Goal: Transaction & Acquisition: Purchase product/service

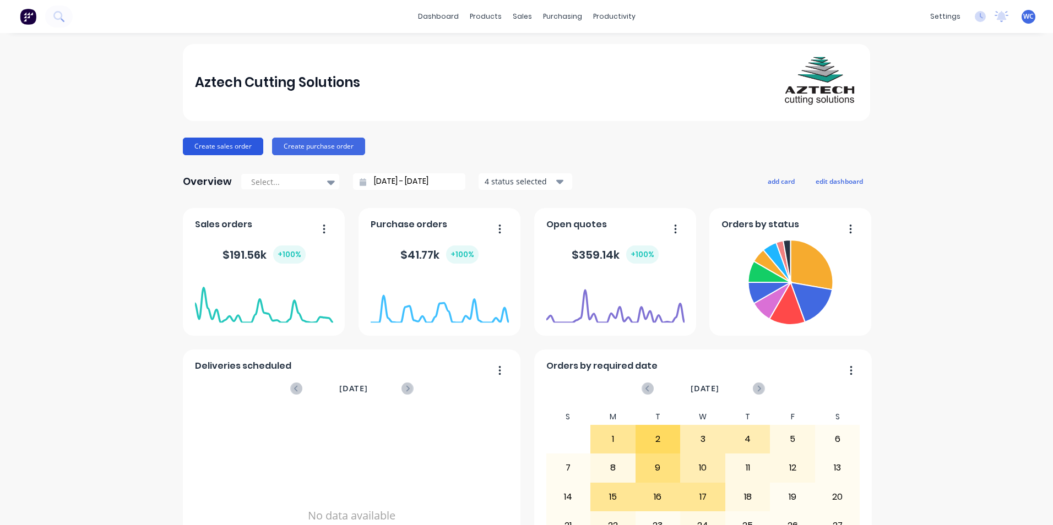
click at [203, 144] on button "Create sales order" at bounding box center [223, 147] width 80 height 18
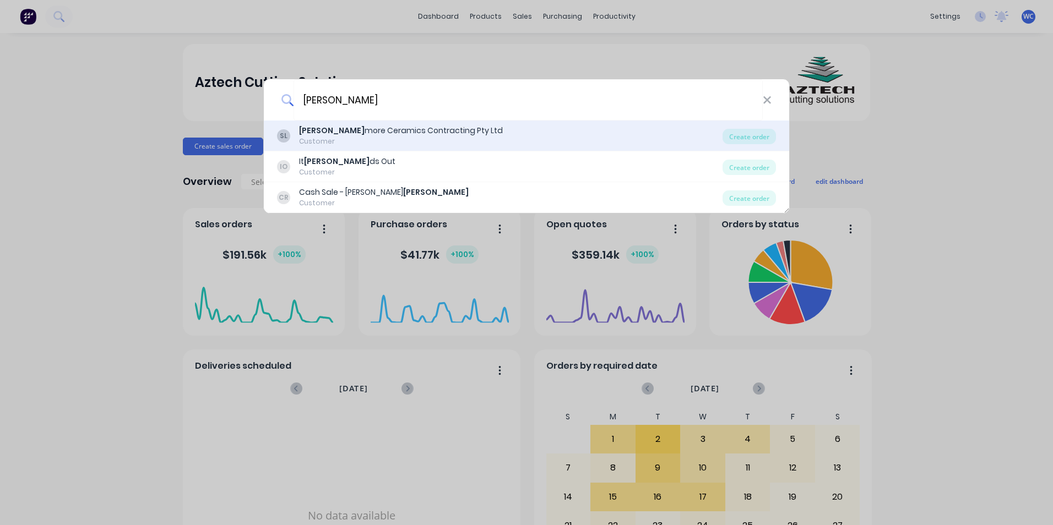
type input "[PERSON_NAME]"
click at [337, 126] on div "[PERSON_NAME] more Ceramics Contracting Pty Ltd" at bounding box center [401, 131] width 204 height 12
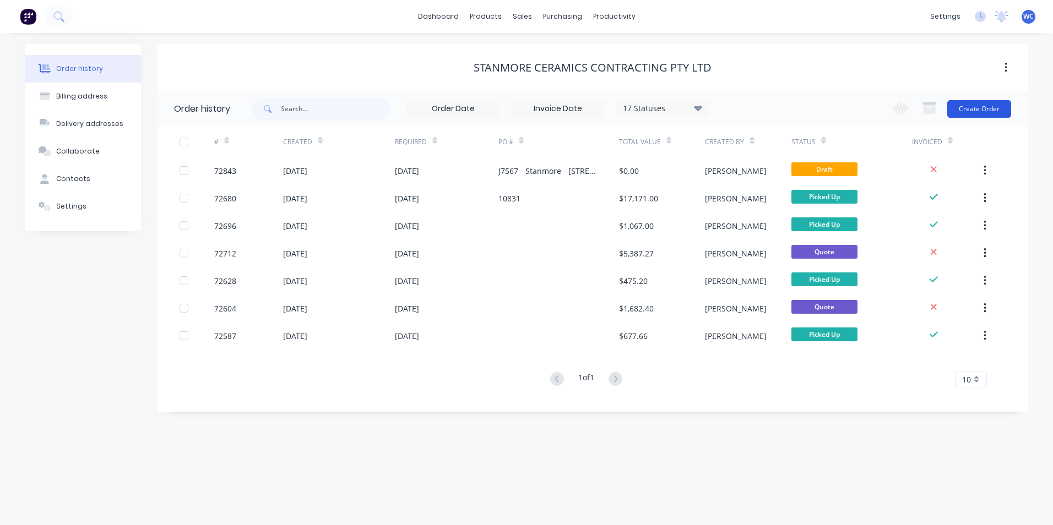
click at [989, 109] on button "Create Order" at bounding box center [979, 109] width 64 height 18
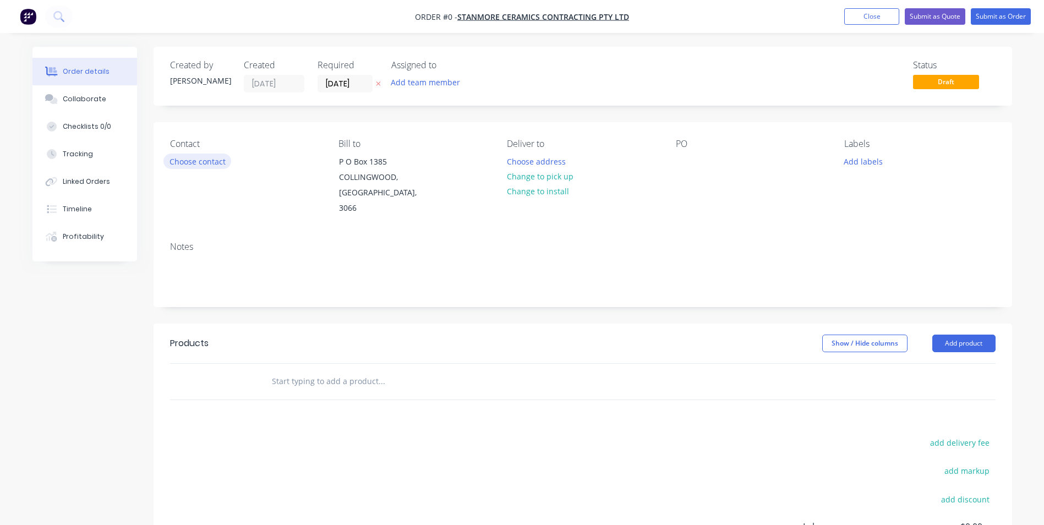
click at [192, 160] on button "Choose contact" at bounding box center [197, 161] width 68 height 15
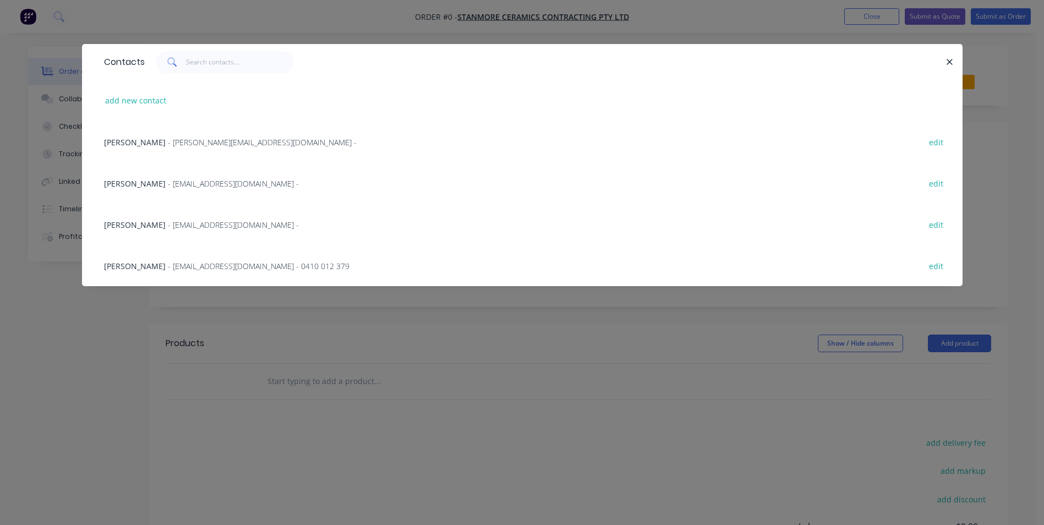
click at [168, 266] on span "- [EMAIL_ADDRESS][DOMAIN_NAME] - 0410 012 379" at bounding box center [259, 266] width 182 height 10
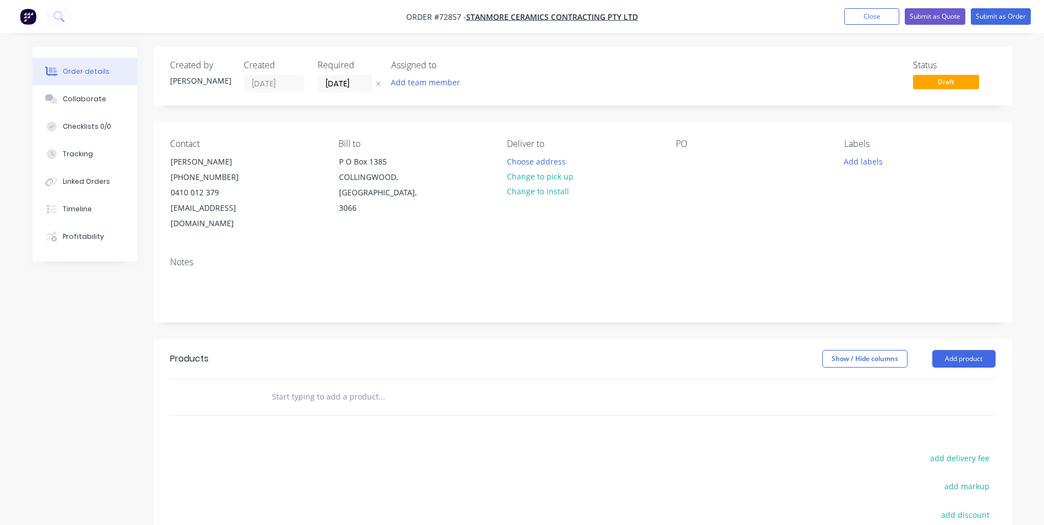
click at [295, 386] on input "text" at bounding box center [381, 397] width 220 height 22
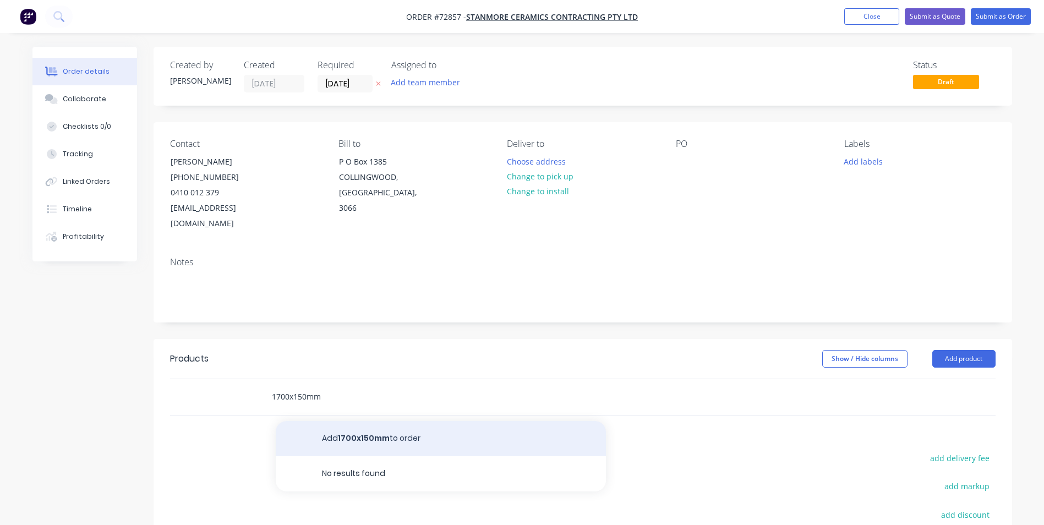
type input "1700x150mm"
click at [338, 422] on button "Add 1700x150mm to order" at bounding box center [441, 438] width 330 height 35
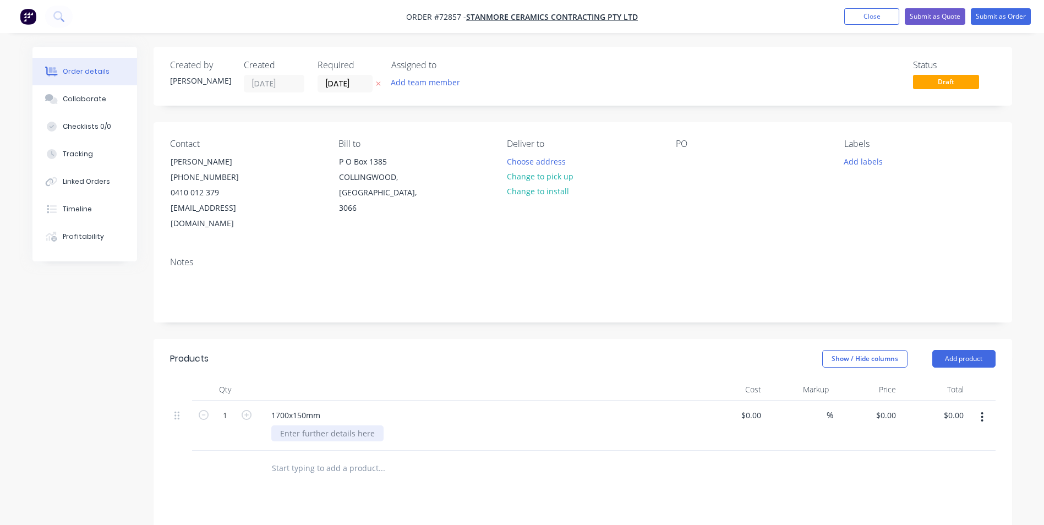
click at [323, 426] on div at bounding box center [327, 434] width 112 height 16
click at [755, 407] on input at bounding box center [759, 415] width 13 height 16
type input "$12.50"
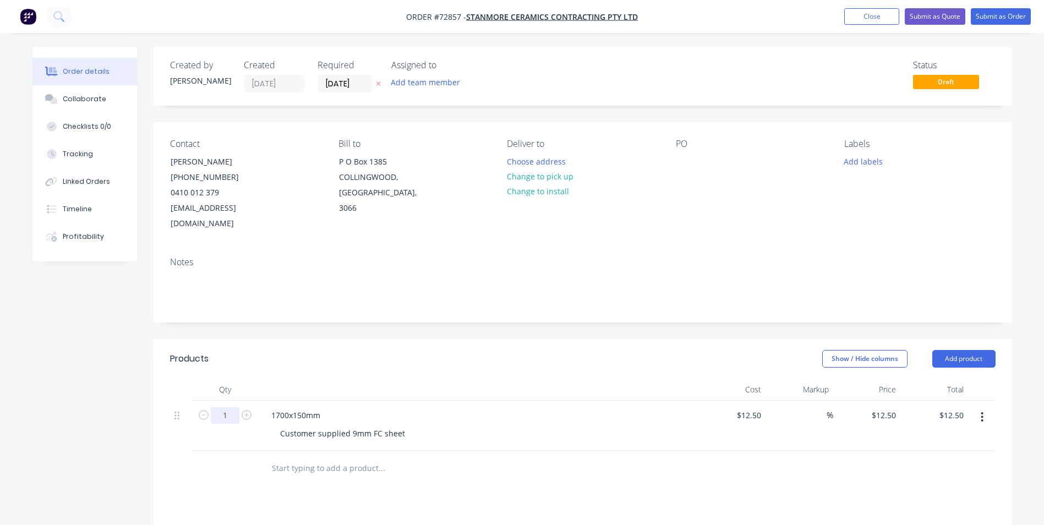
click at [232, 407] on input "1" at bounding box center [225, 415] width 29 height 17
type input "47"
type input "$587.50"
click at [301, 457] on input "text" at bounding box center [381, 468] width 220 height 22
type input "1700x250mm"
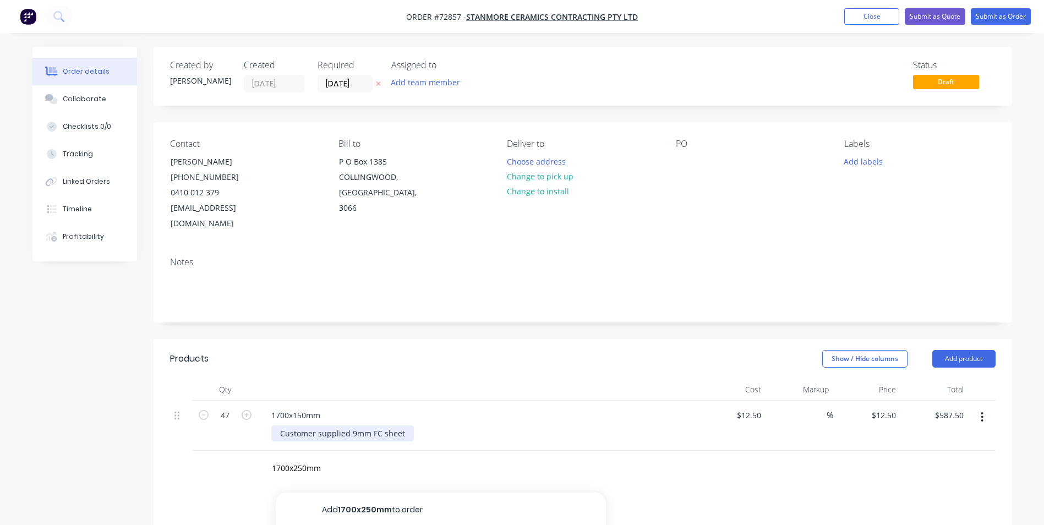
click at [404, 426] on div "Customer supplied 9mm FC sheet" at bounding box center [342, 434] width 143 height 16
click at [335, 482] on input "1700x250mm" at bounding box center [381, 492] width 220 height 22
click at [345, 516] on button "Add 1700x250mm to order" at bounding box center [441, 533] width 330 height 35
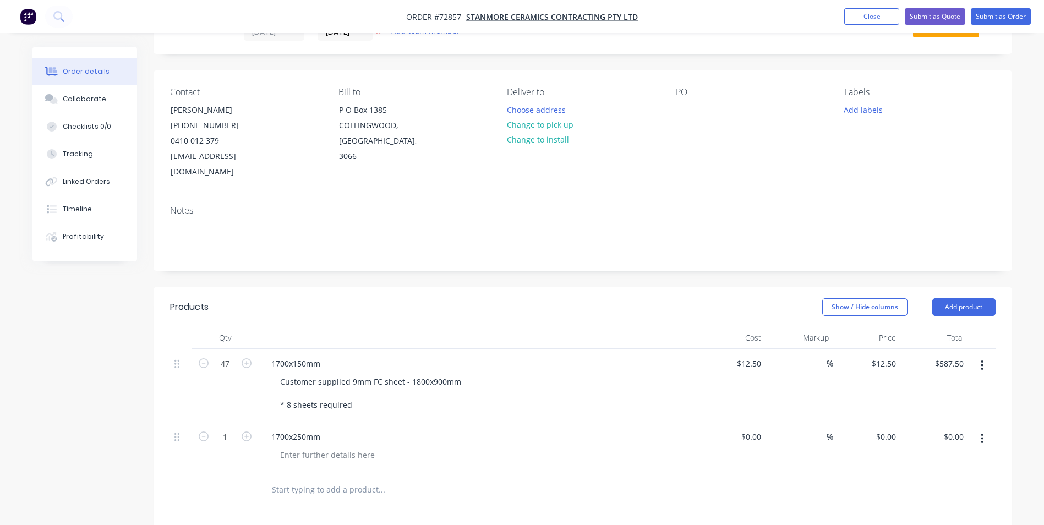
scroll to position [165, 0]
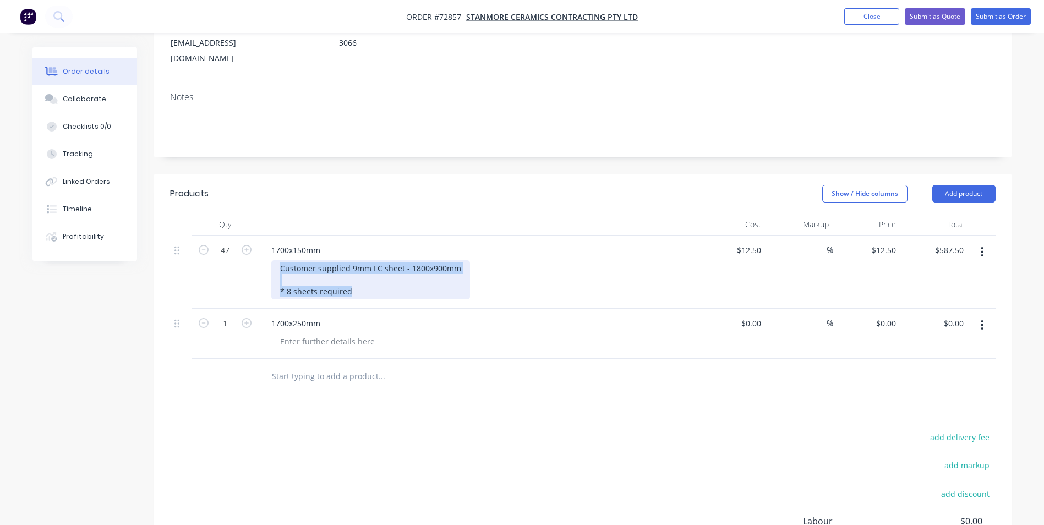
drag, startPoint x: 329, startPoint y: 249, endPoint x: 370, endPoint y: 275, distance: 48.3
click at [370, 275] on div "Customer supplied 9mm FC sheet - 1800x900mm * 8 sheets required" at bounding box center [370, 279] width 199 height 39
copy div "Customer supplied 9mm FC sheet - 1800x900mm * 8 sheets required"
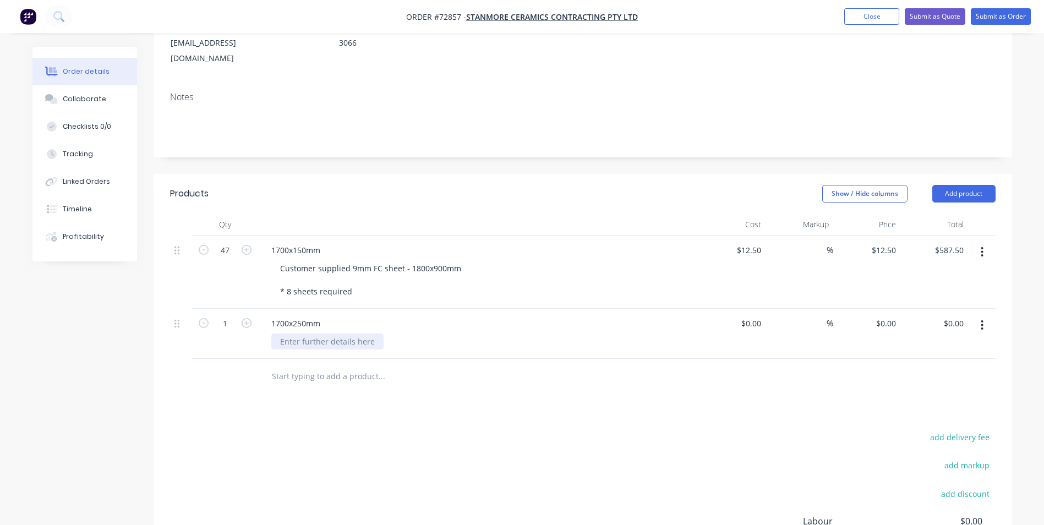
click at [312, 334] on div at bounding box center [327, 342] width 112 height 16
paste div
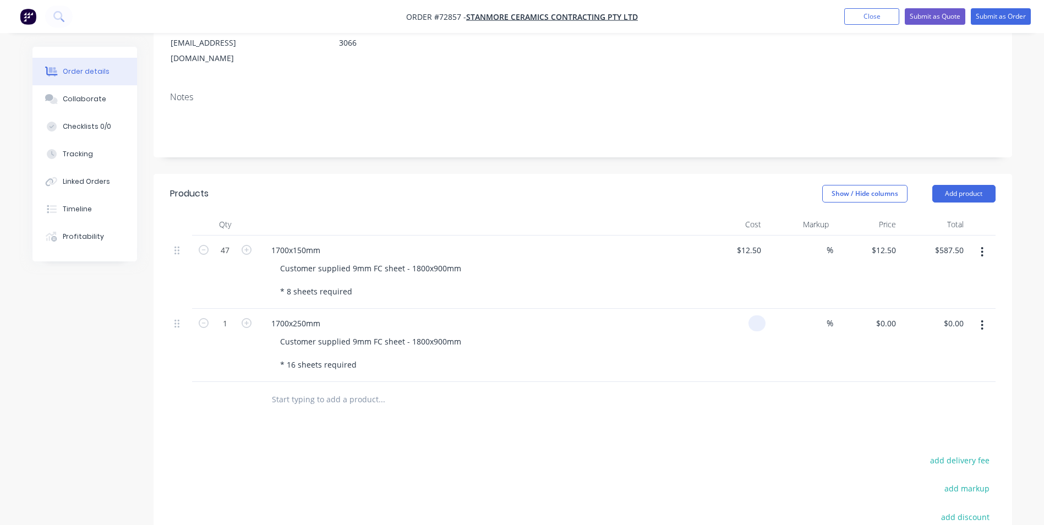
click at [744, 309] on div at bounding box center [733, 345] width 68 height 73
type input "$12.50"
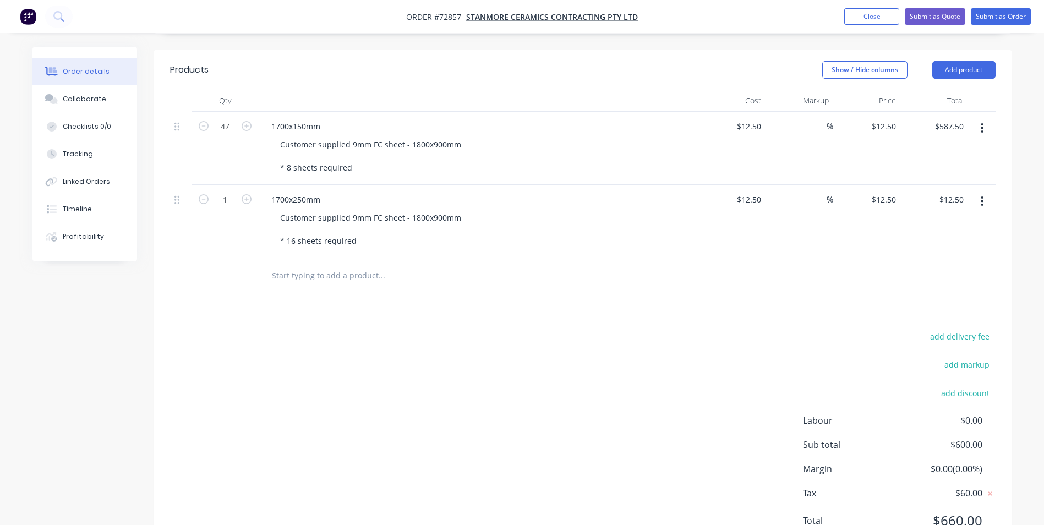
scroll to position [323, 0]
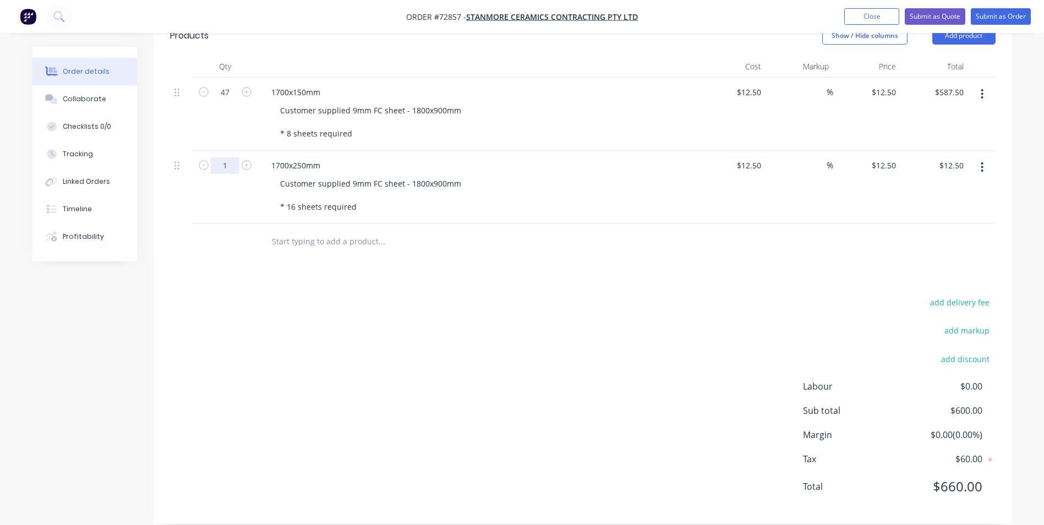
click at [226, 157] on input "1" at bounding box center [225, 165] width 29 height 17
type input "47"
type input "$587.50"
click at [341, 231] on input "text" at bounding box center [381, 242] width 220 height 22
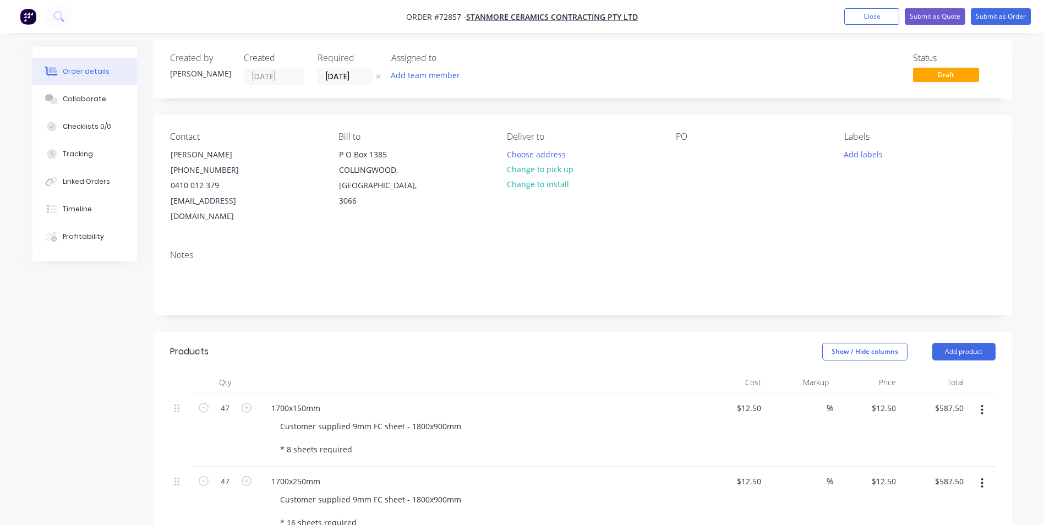
scroll to position [0, 0]
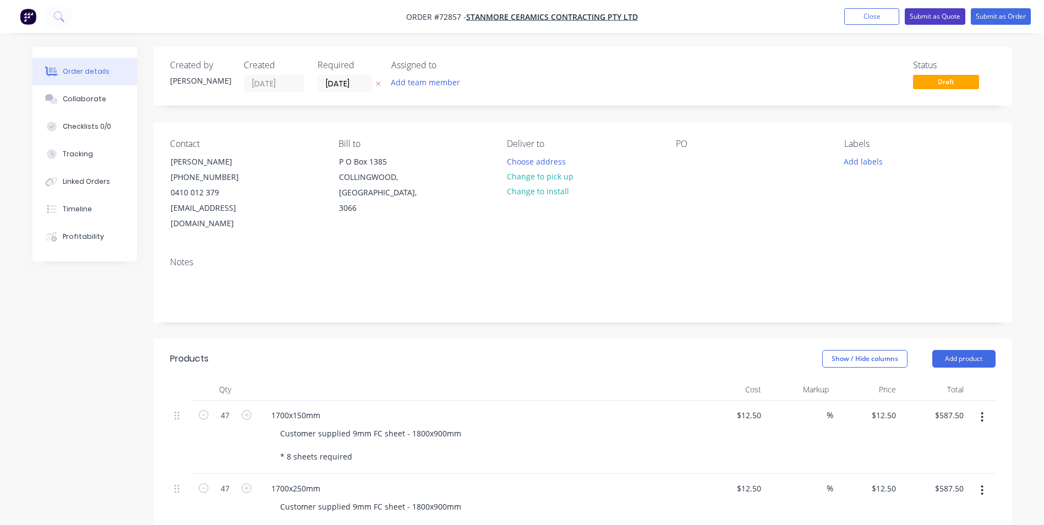
click at [948, 14] on button "Submit as Quote" at bounding box center [935, 16] width 61 height 17
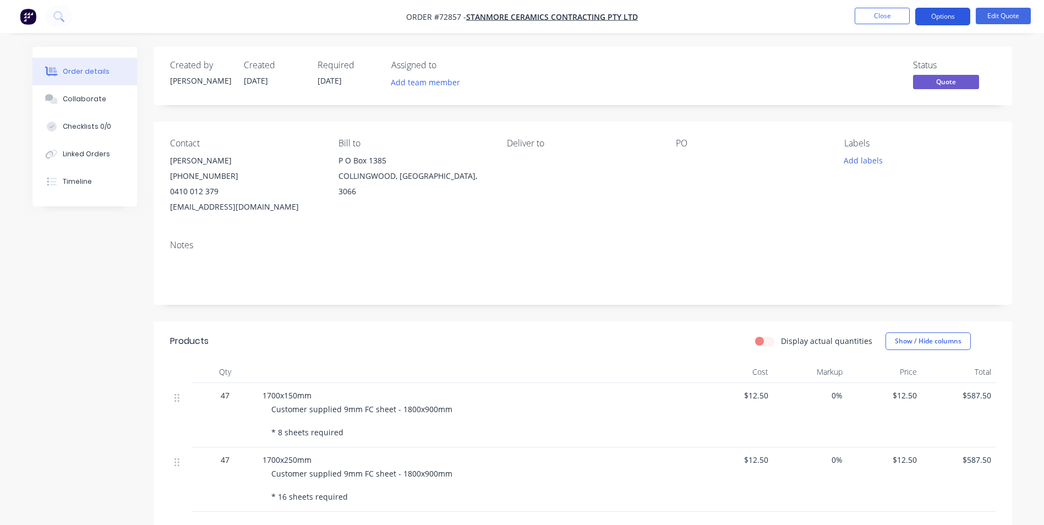
click at [951, 14] on button "Options" at bounding box center [942, 17] width 55 height 18
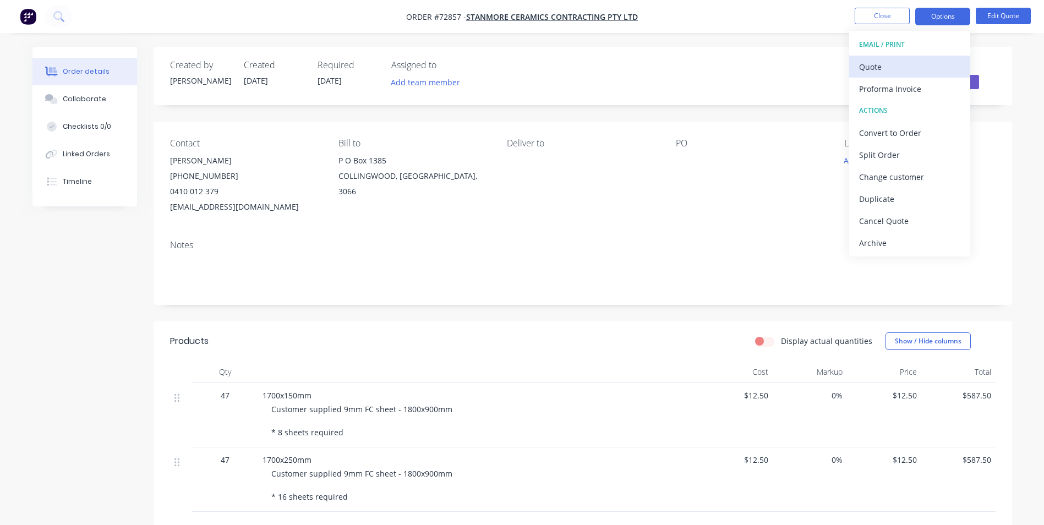
click at [897, 63] on div "Quote" at bounding box center [909, 67] width 101 height 16
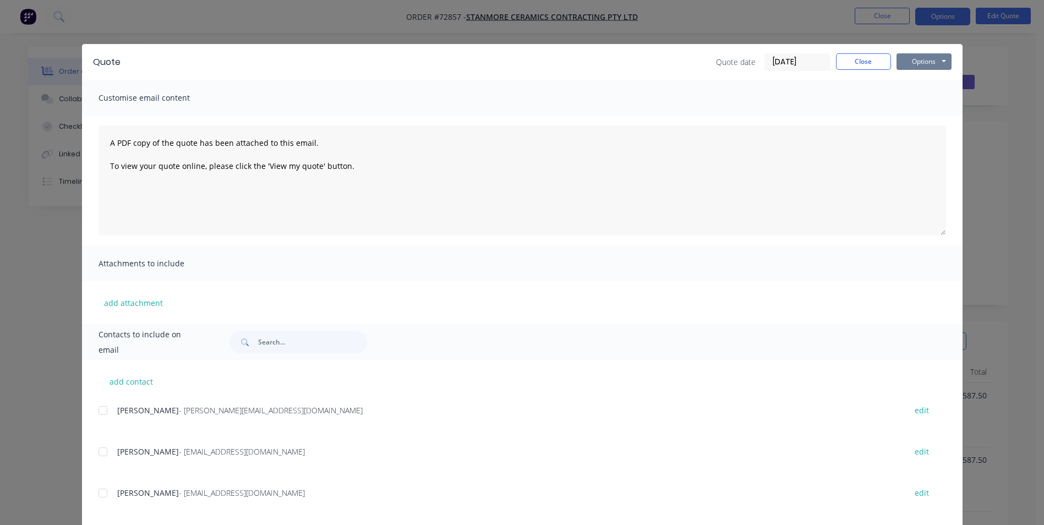
click at [913, 61] on button "Options" at bounding box center [924, 61] width 55 height 17
click at [916, 80] on button "Preview" at bounding box center [932, 81] width 70 height 18
click at [866, 61] on button "Close" at bounding box center [863, 61] width 55 height 17
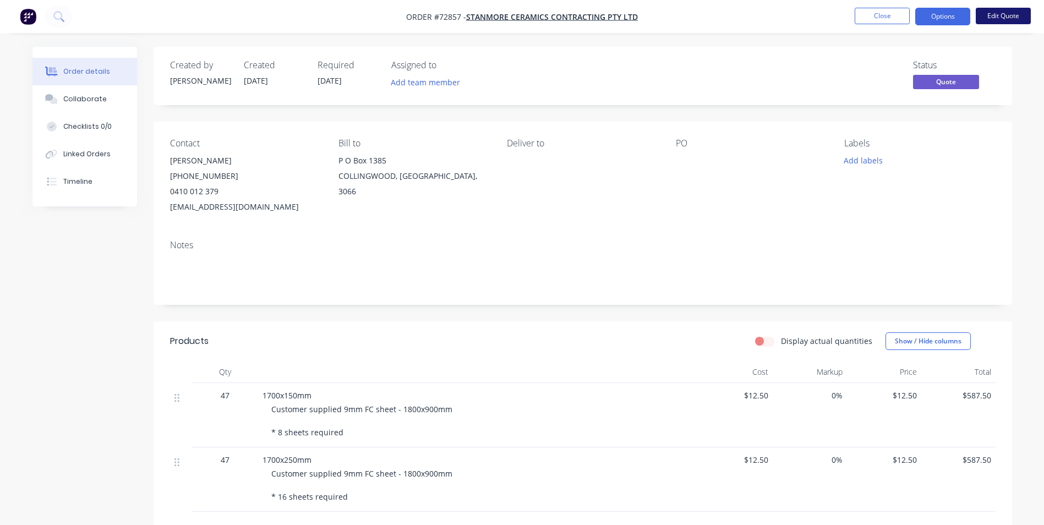
click at [997, 18] on button "Edit Quote" at bounding box center [1003, 16] width 55 height 17
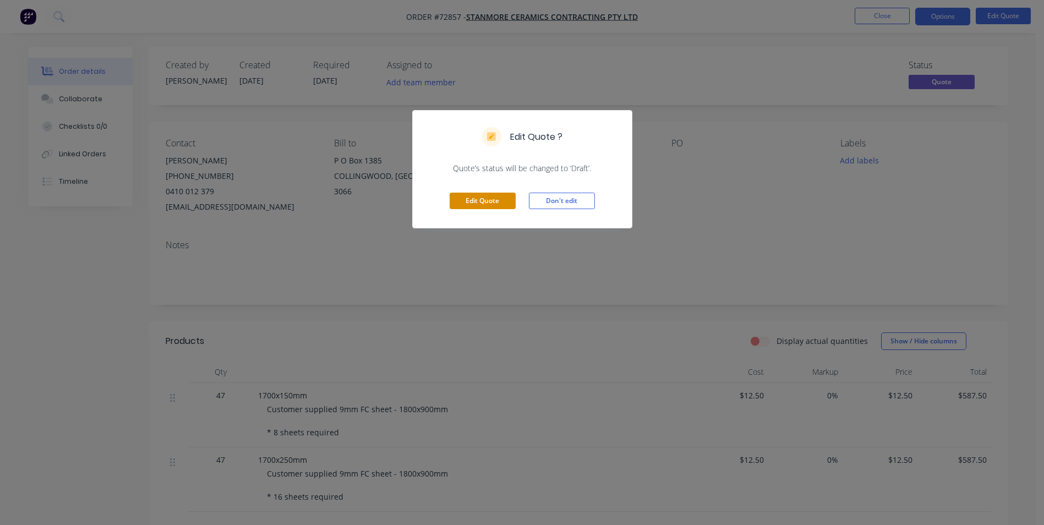
click at [494, 201] on button "Edit Quote" at bounding box center [483, 201] width 66 height 17
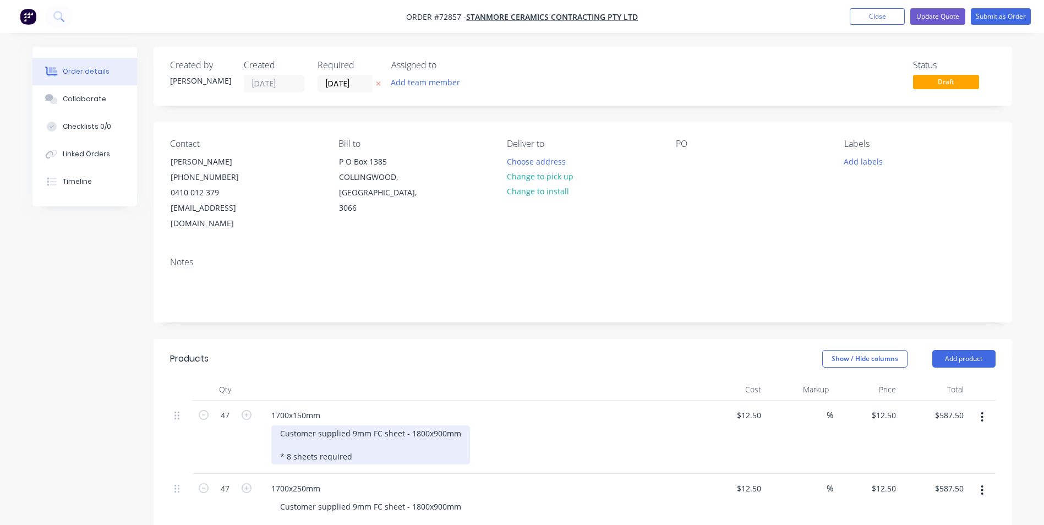
click at [367, 443] on div "Customer supplied 9mm FC sheet - 1800x900mm * 8 sheets required" at bounding box center [370, 445] width 199 height 39
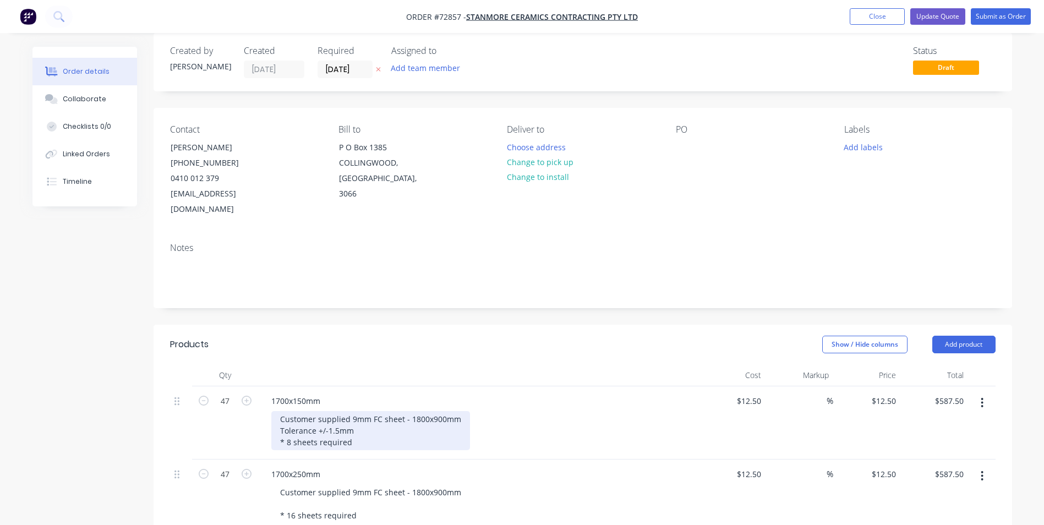
scroll to position [55, 0]
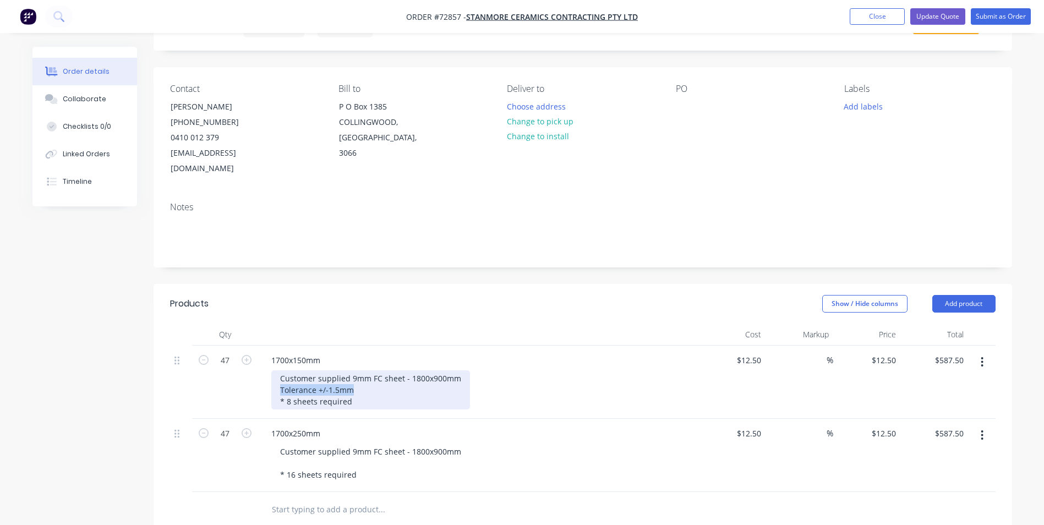
drag, startPoint x: 359, startPoint y: 369, endPoint x: 277, endPoint y: 377, distance: 81.8
click at [277, 377] on div "Customer supplied 9mm FC sheet - 1800x900mm Tolerance +/-1.5mm * 8 sheets requi…" at bounding box center [370, 389] width 199 height 39
copy div "Tolerance +/-1.5mm"
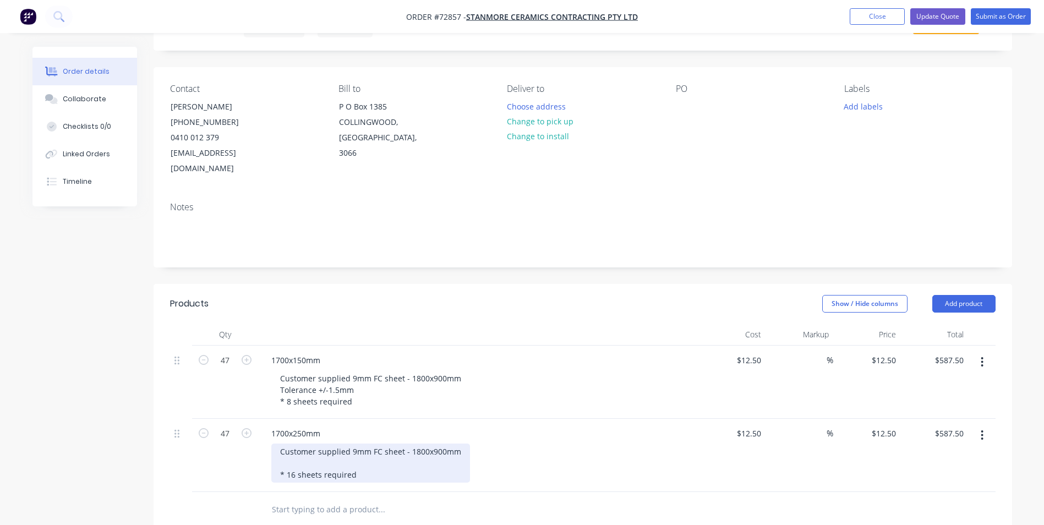
click at [460, 447] on div "Customer supplied 9mm FC sheet - 1800x900mm * 16 sheets required" at bounding box center [370, 463] width 199 height 39
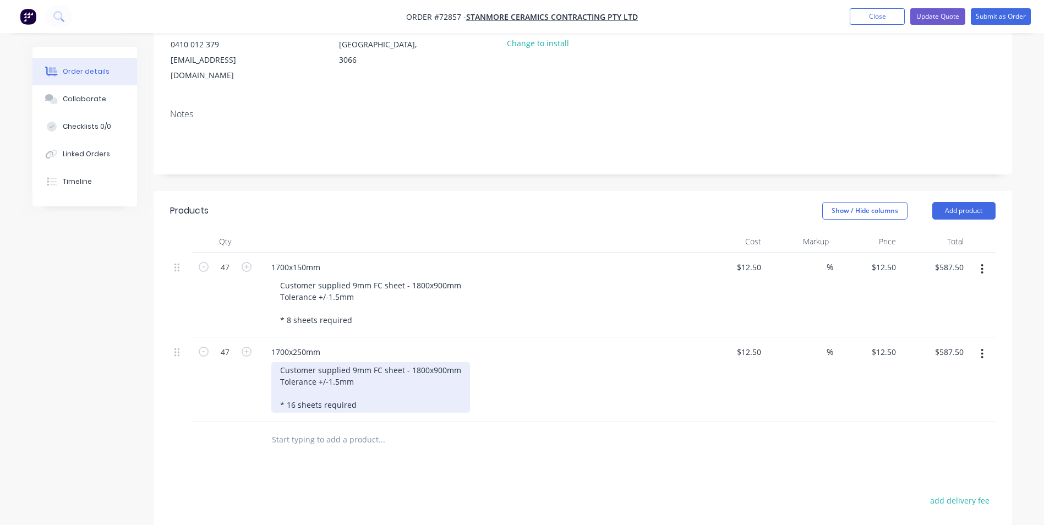
scroll to position [165, 0]
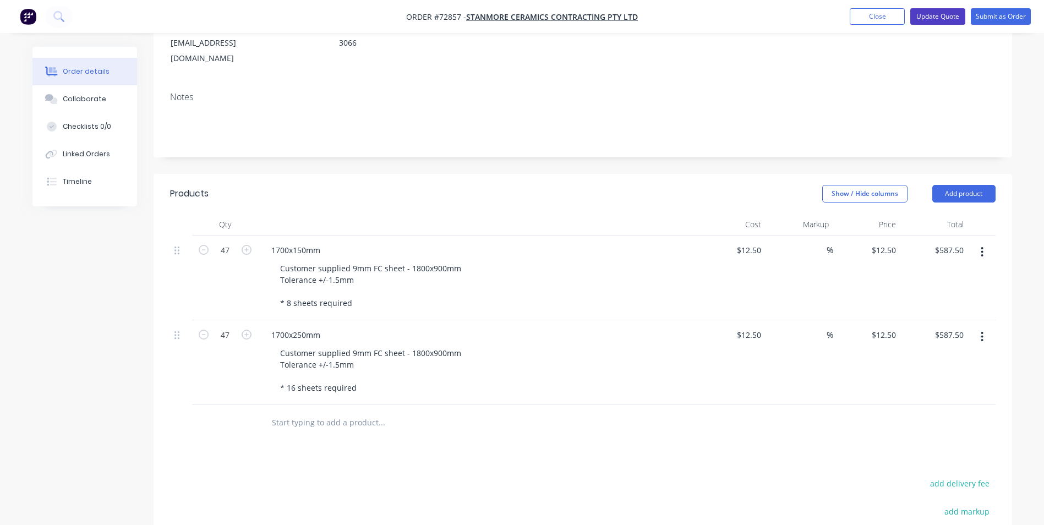
click at [934, 15] on button "Update Quote" at bounding box center [938, 16] width 55 height 17
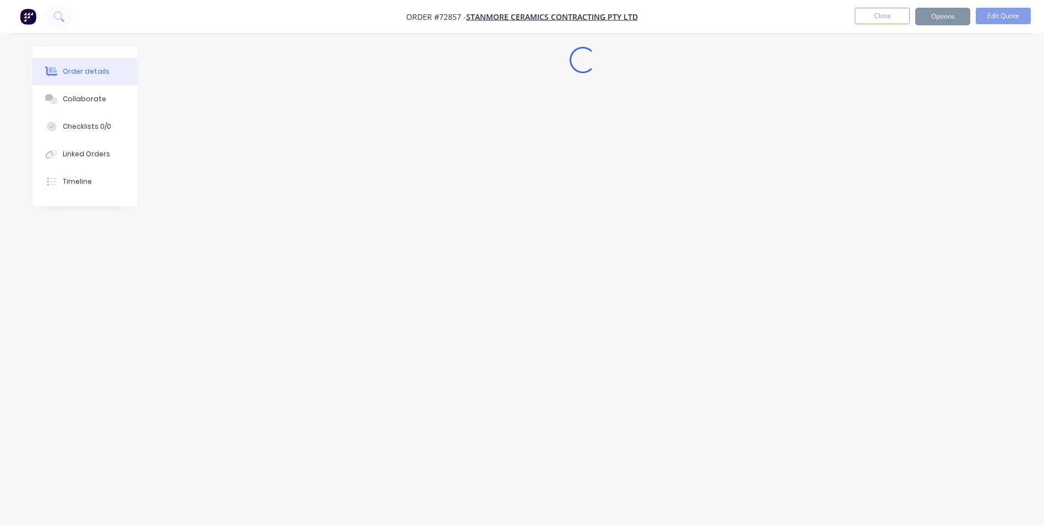
scroll to position [0, 0]
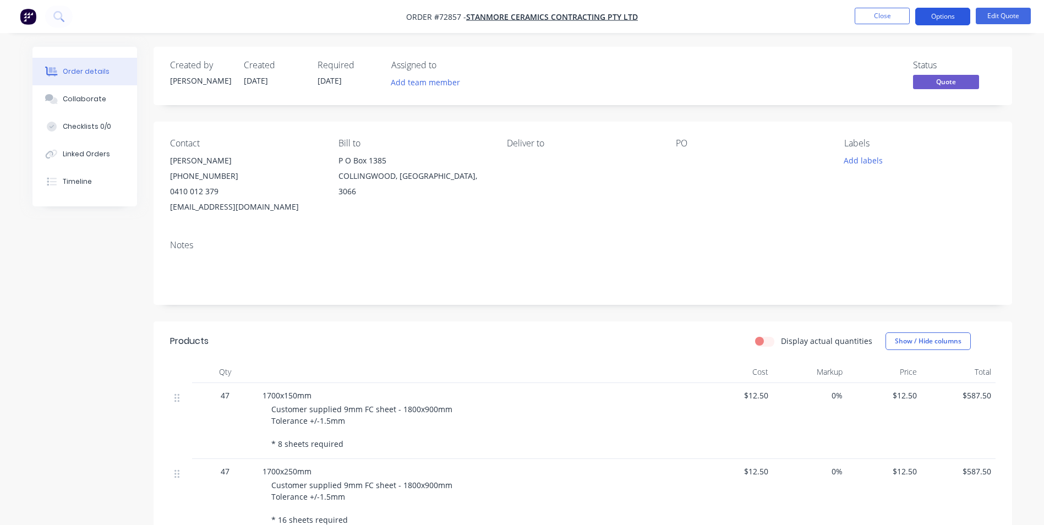
click at [945, 16] on button "Options" at bounding box center [942, 17] width 55 height 18
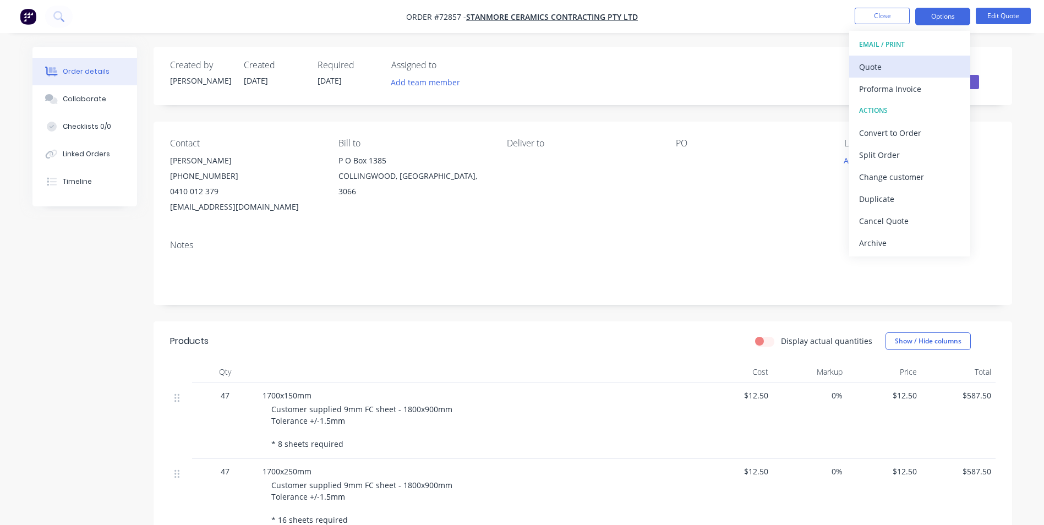
click at [891, 62] on div "Quote" at bounding box center [909, 67] width 101 height 16
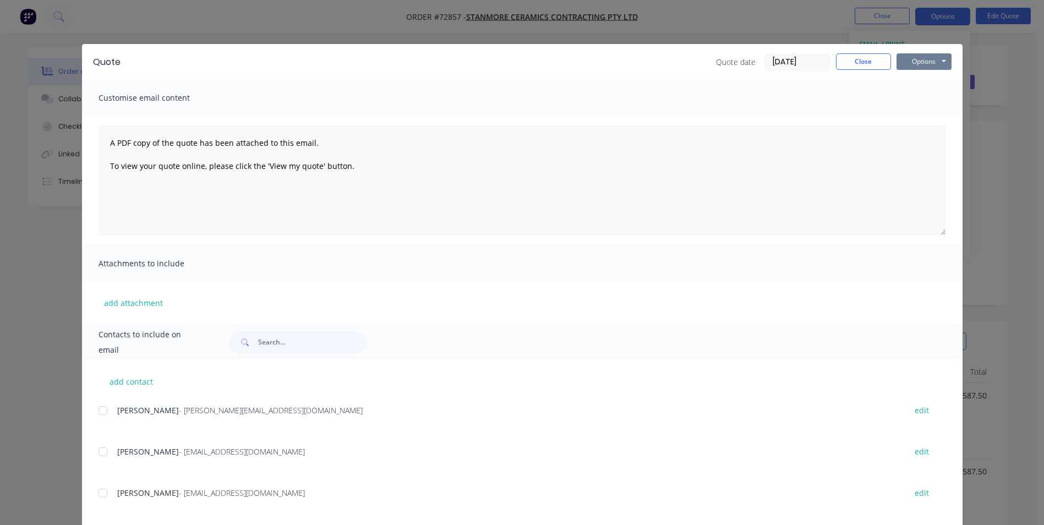
click at [923, 59] on button "Options" at bounding box center [924, 61] width 55 height 17
click at [918, 79] on button "Preview" at bounding box center [932, 81] width 70 height 18
click at [860, 67] on button "Close" at bounding box center [863, 61] width 55 height 17
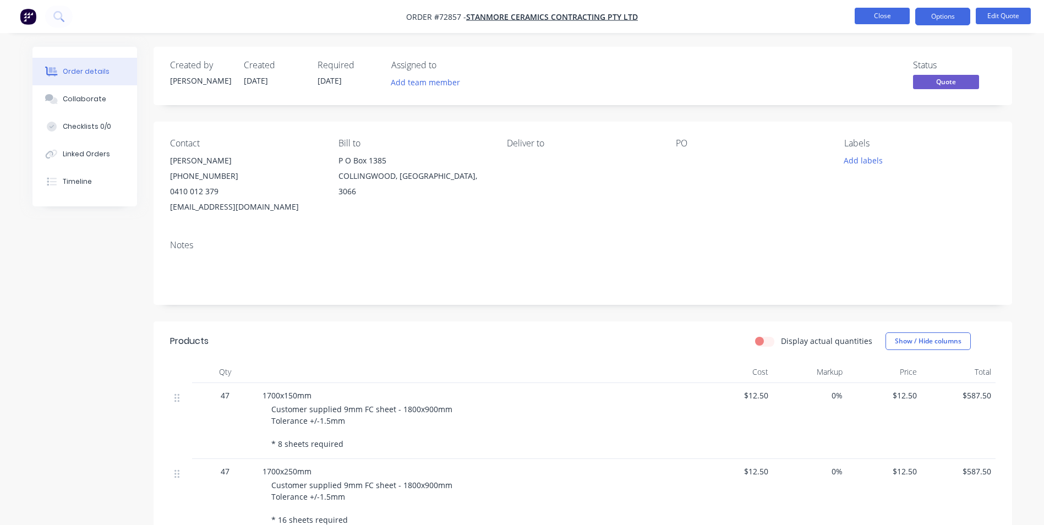
click at [897, 16] on button "Close" at bounding box center [882, 16] width 55 height 17
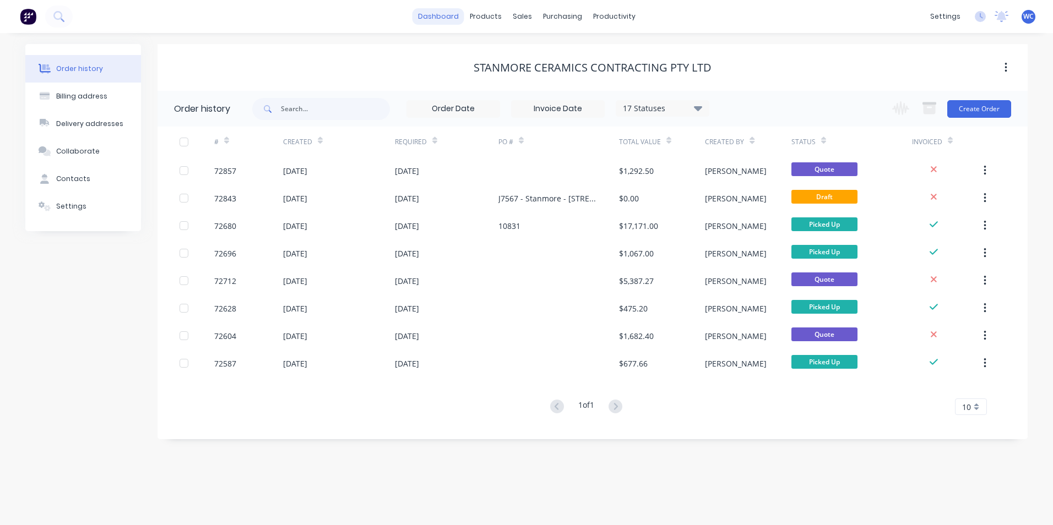
click at [443, 17] on link "dashboard" at bounding box center [438, 16] width 52 height 17
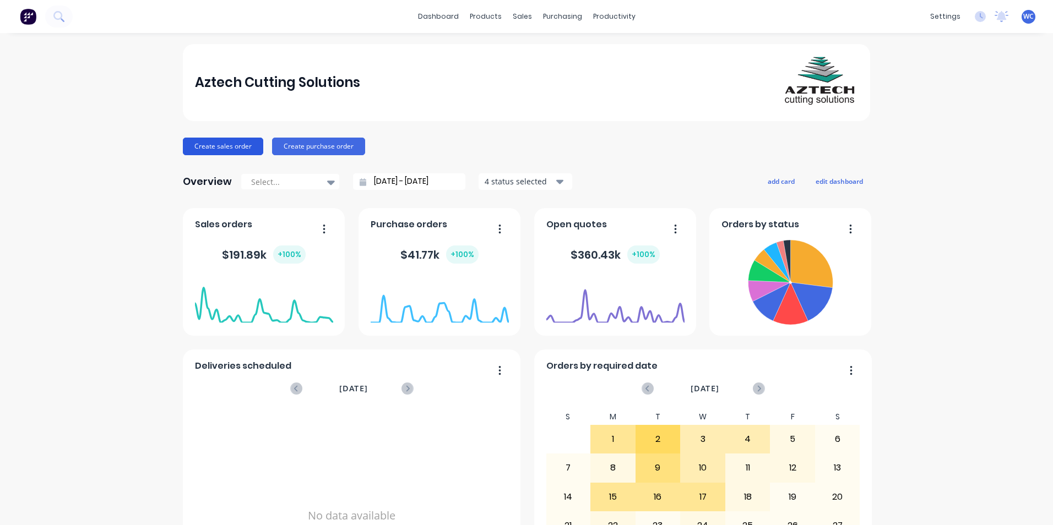
click at [229, 147] on button "Create sales order" at bounding box center [223, 147] width 80 height 18
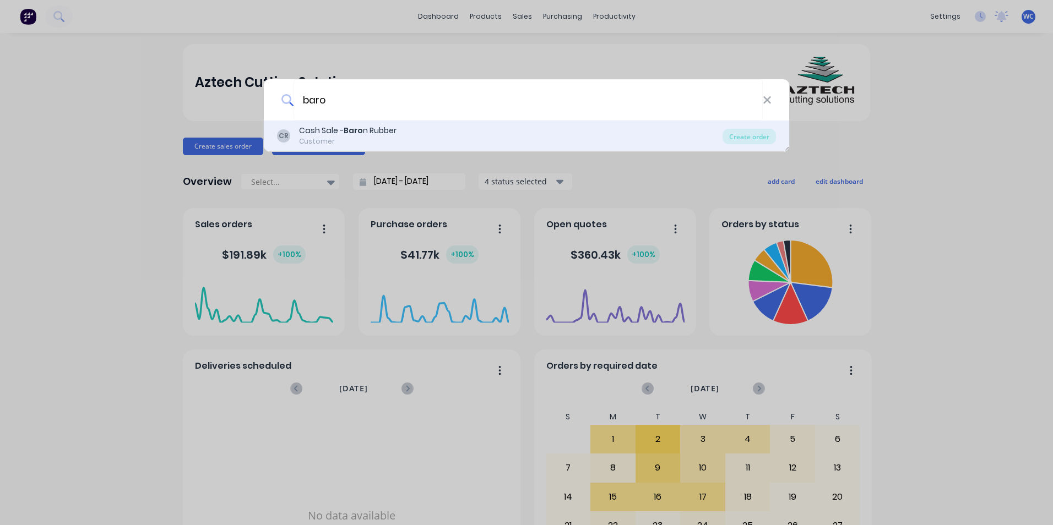
type input "baro"
click at [356, 130] on b "Baro" at bounding box center [353, 130] width 19 height 11
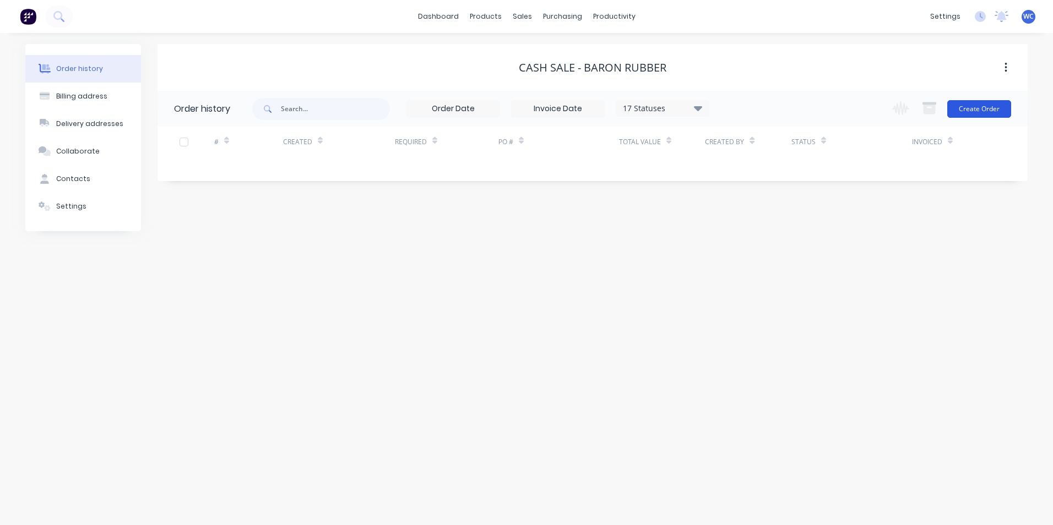
click at [975, 107] on button "Create Order" at bounding box center [979, 109] width 64 height 18
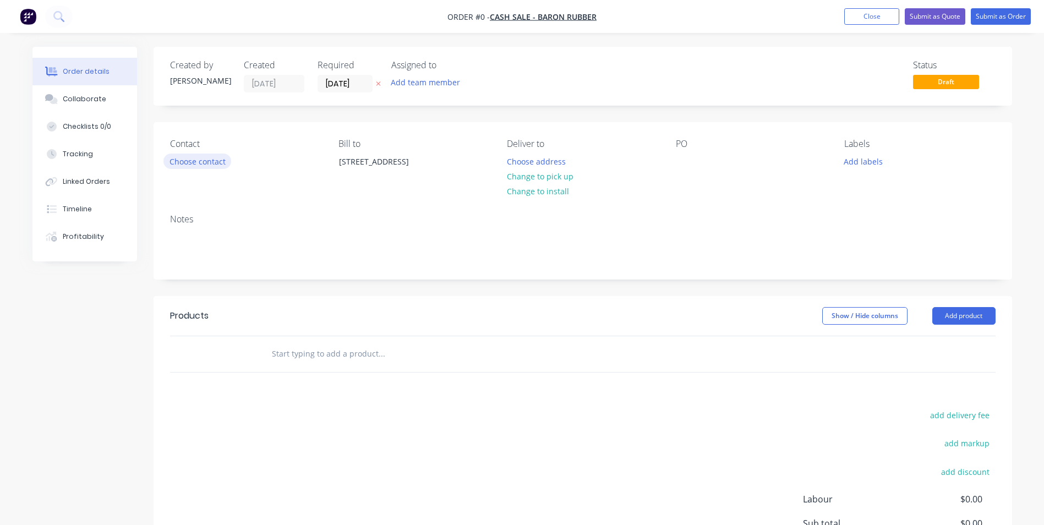
click at [203, 162] on button "Choose contact" at bounding box center [197, 161] width 68 height 15
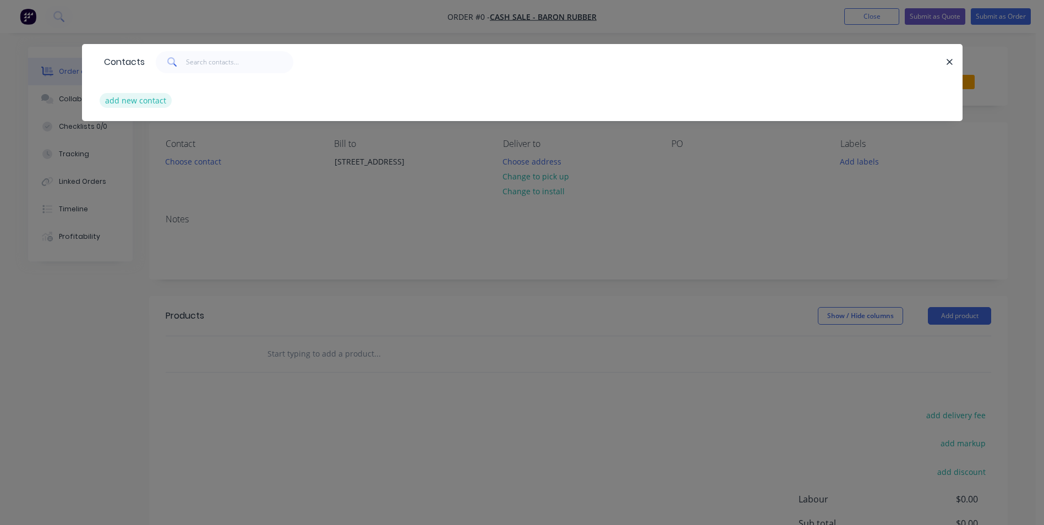
click at [160, 99] on button "add new contact" at bounding box center [136, 100] width 73 height 15
select select "AU"
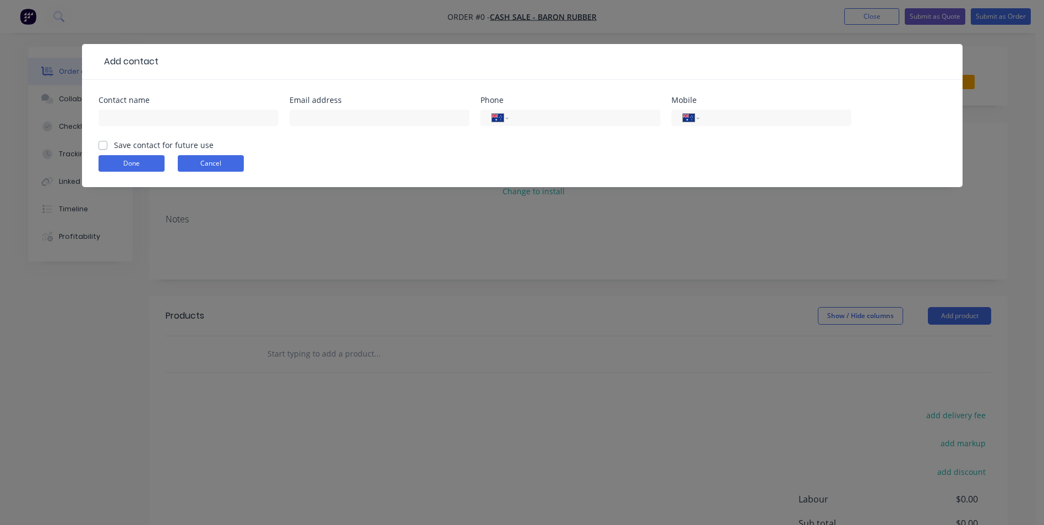
click at [207, 166] on button "Cancel" at bounding box center [211, 163] width 66 height 17
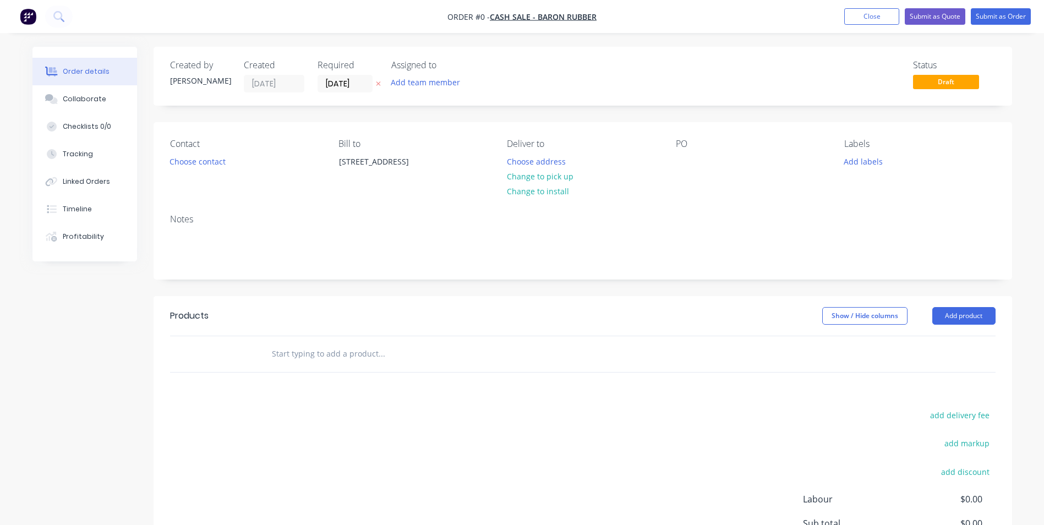
click at [333, 353] on input "text" at bounding box center [381, 354] width 220 height 22
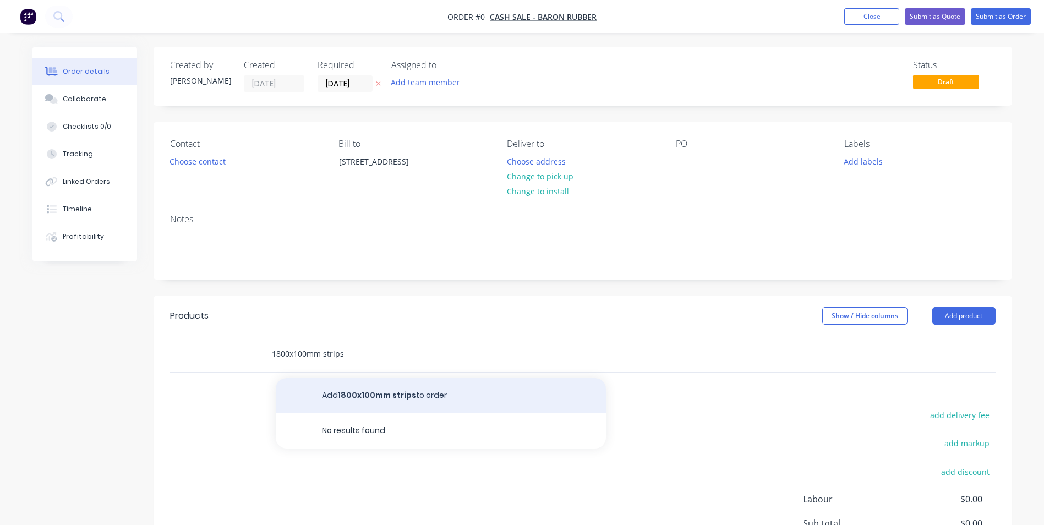
type input "1800x100mm strips"
click at [352, 390] on button "Add 1800x100mm strips to order" at bounding box center [441, 395] width 330 height 35
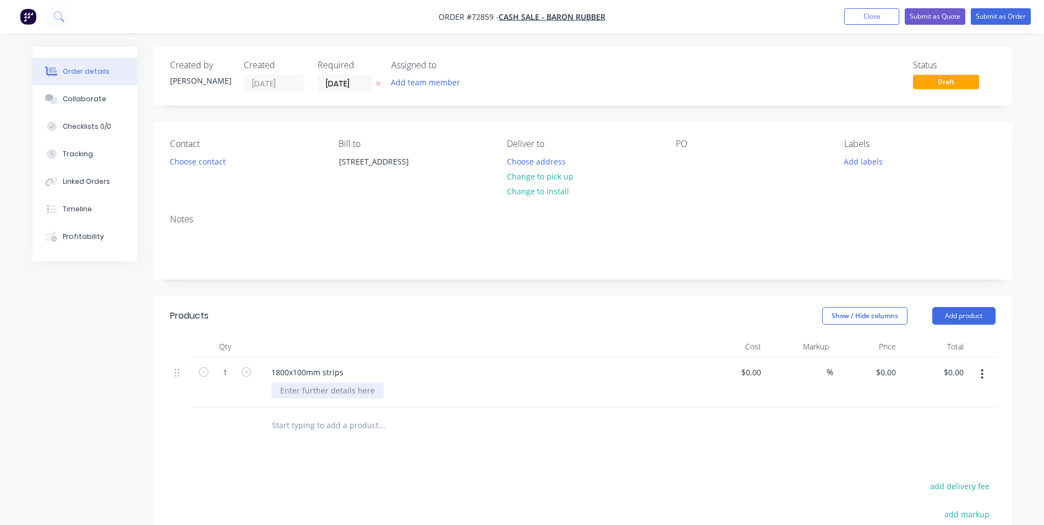
click at [305, 390] on div at bounding box center [327, 391] width 112 height 16
click at [748, 367] on div "$0.00" at bounding box center [733, 400] width 68 height 85
type input "$840.00"
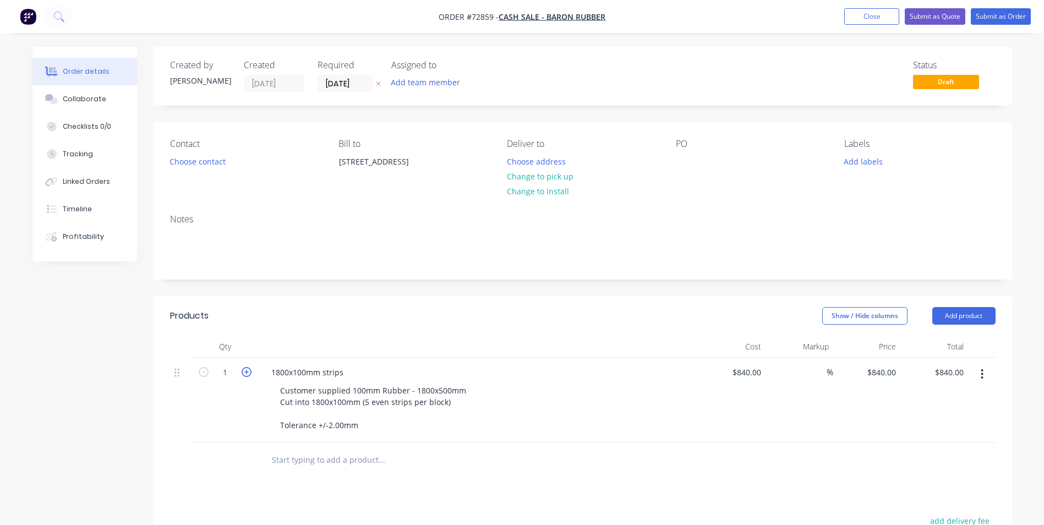
click at [250, 368] on icon "button" at bounding box center [247, 372] width 10 height 10
type input "2"
type input "$1,680.00"
click at [250, 368] on icon "button" at bounding box center [247, 372] width 10 height 10
type input "3"
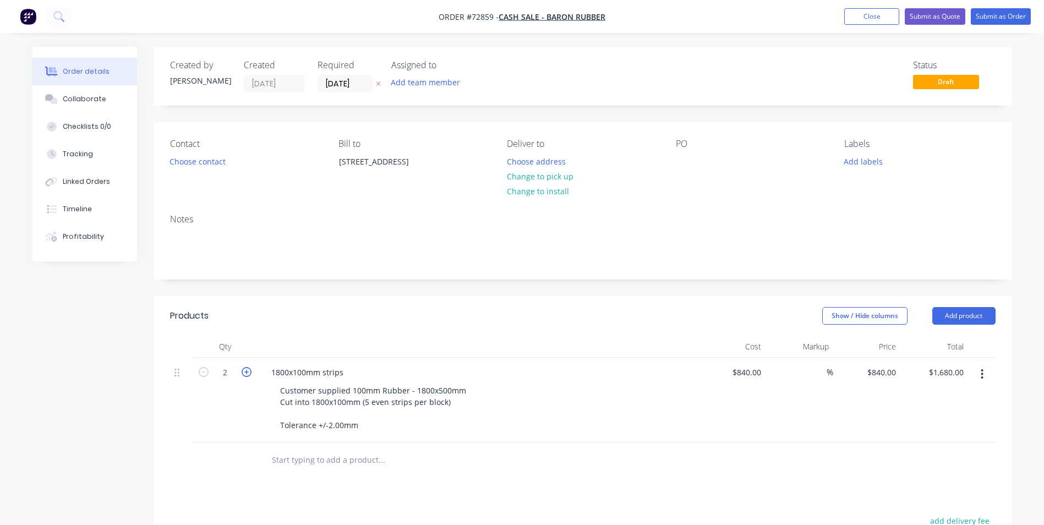
type input "$2,520.00"
click at [250, 368] on icon "button" at bounding box center [247, 372] width 10 height 10
type input "4"
type input "$3,360.00"
click at [250, 368] on icon "button" at bounding box center [247, 372] width 10 height 10
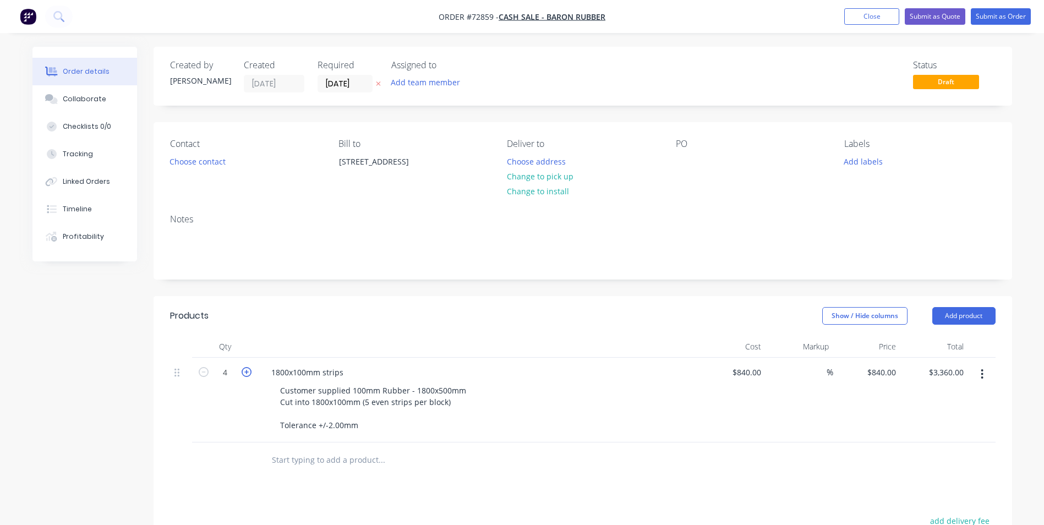
type input "5"
type input "$4,200.00"
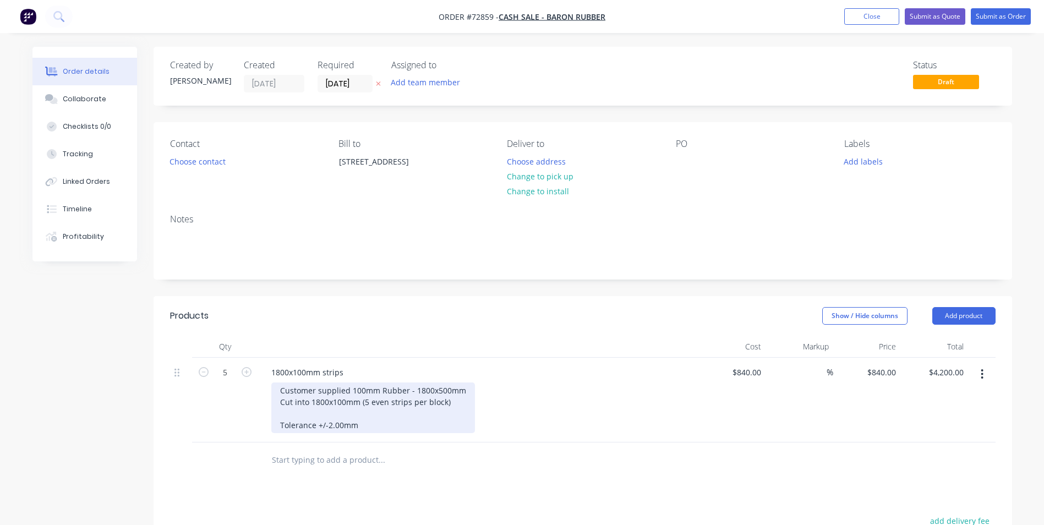
click at [407, 390] on div "Customer supplied 100mm Rubber - 1800x500mm Cut into 1800x100mm (5 even strips …" at bounding box center [373, 408] width 204 height 51
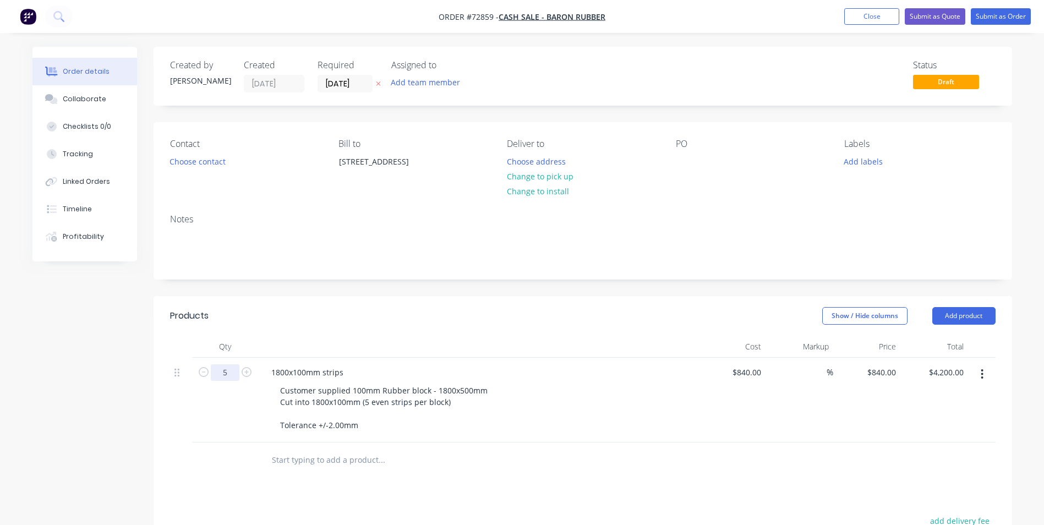
click at [232, 373] on input "5" at bounding box center [225, 372] width 29 height 17
type input "10"
type input "$8,400.00"
click at [742, 373] on div "840 $840.00" at bounding box center [733, 400] width 68 height 85
type input "$168.00"
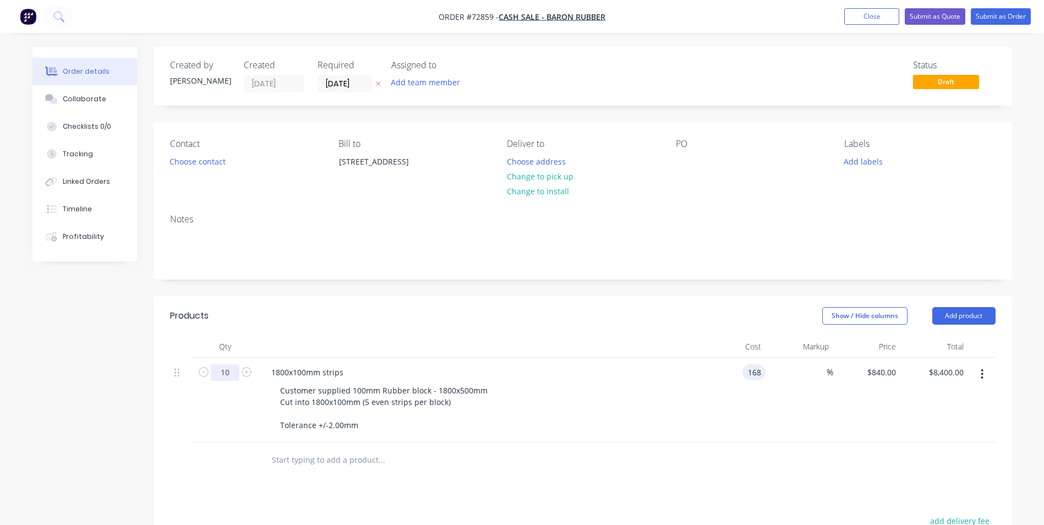
type input "$168.00"
type input "$1,680.00"
click at [226, 373] on input "10" at bounding box center [225, 372] width 29 height 17
type input "50"
type input "$8,400.00"
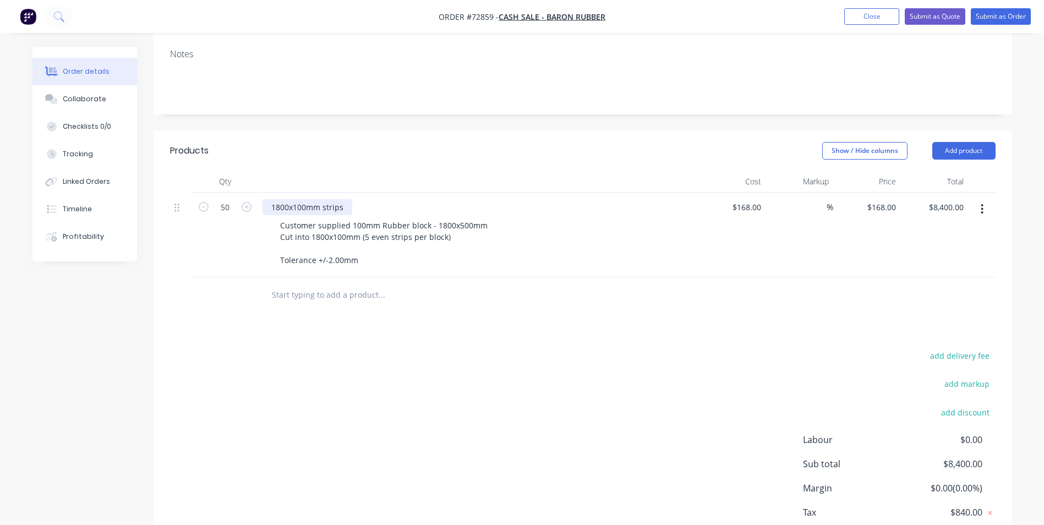
scroll to position [220, 0]
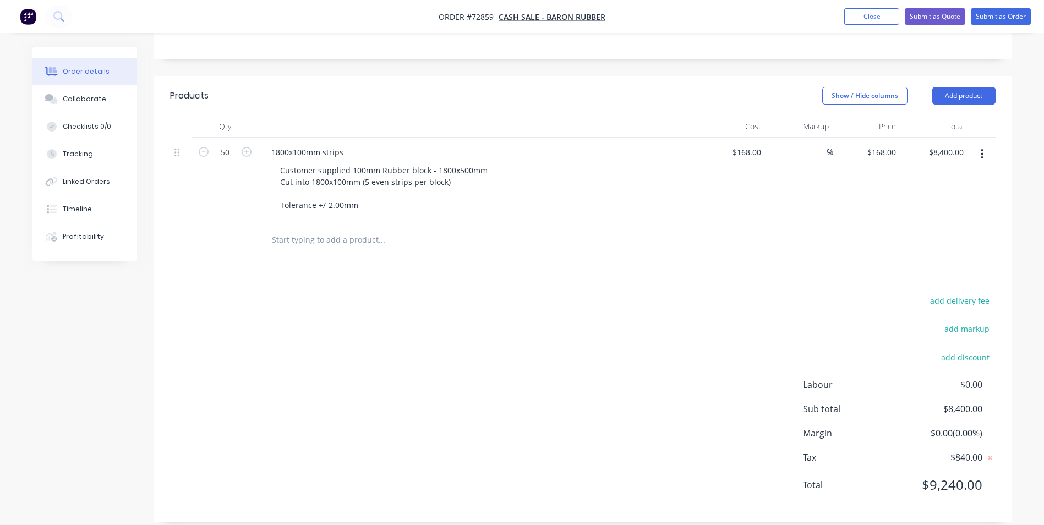
click at [296, 241] on input "text" at bounding box center [381, 240] width 220 height 22
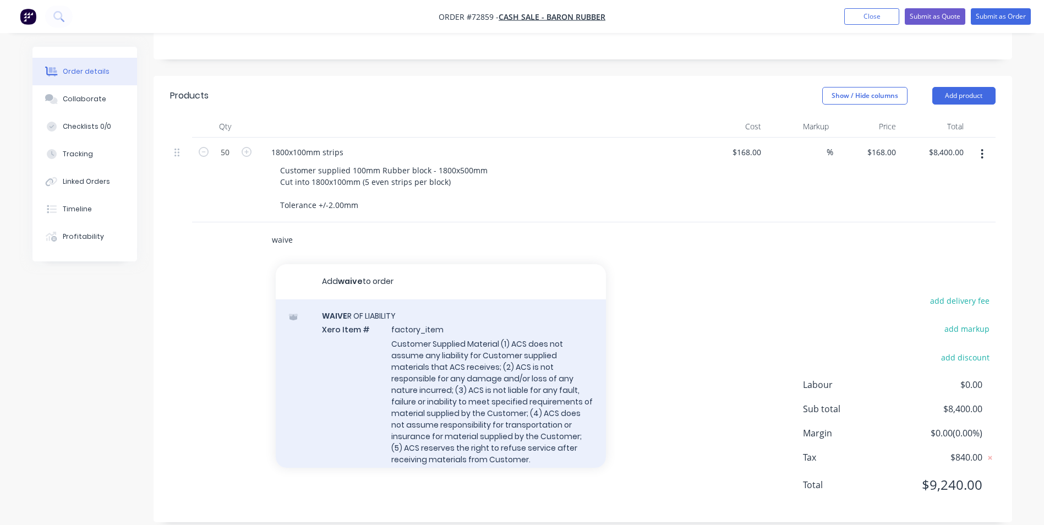
type input "waive"
click at [389, 368] on div "WAIVE R OF LIABILITY Xero Item # factory_item Customer Supplied Material (1) AC…" at bounding box center [441, 394] width 330 height 190
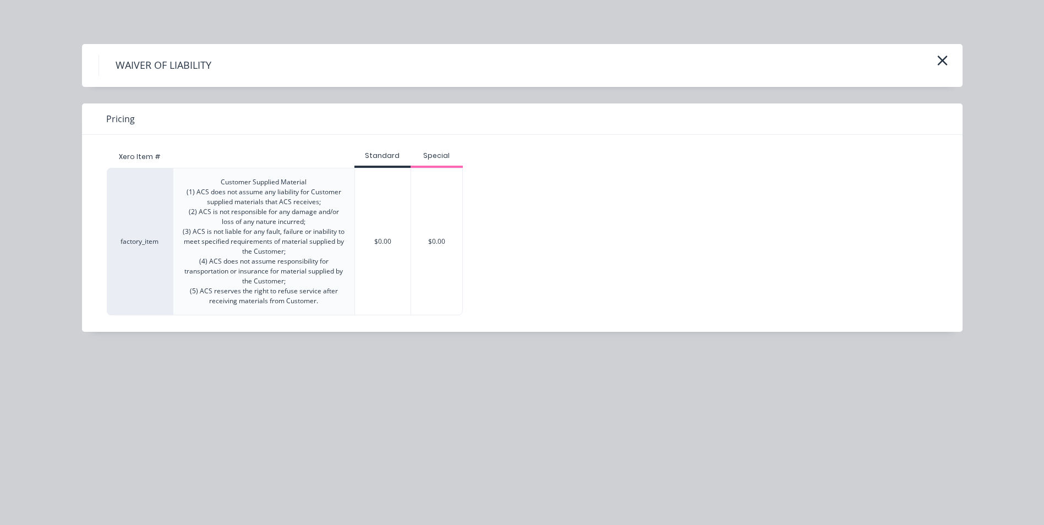
click at [292, 226] on div "Customer Supplied Material (1) ACS does not assume any liability for Customer s…" at bounding box center [263, 241] width 163 height 129
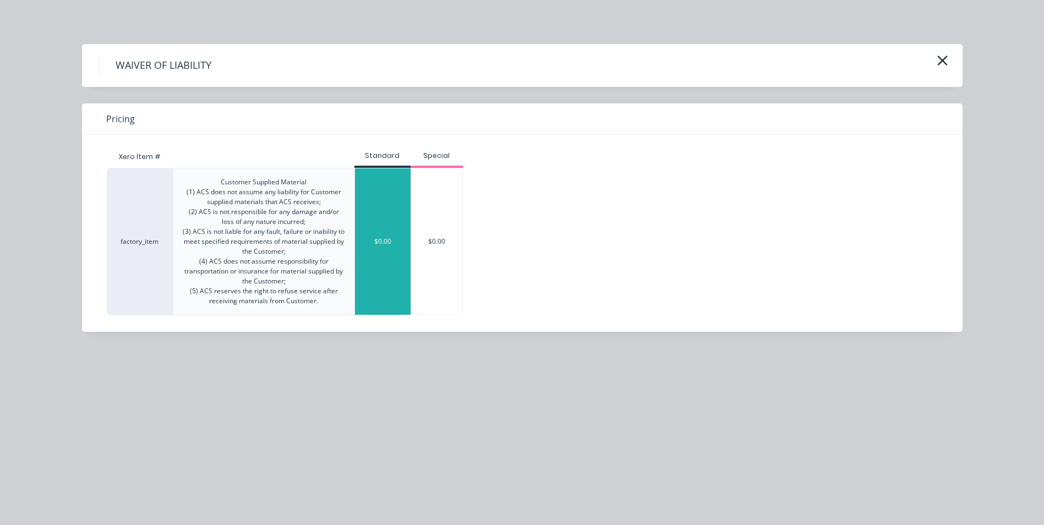
click at [404, 241] on div "$0.00" at bounding box center [383, 241] width 56 height 146
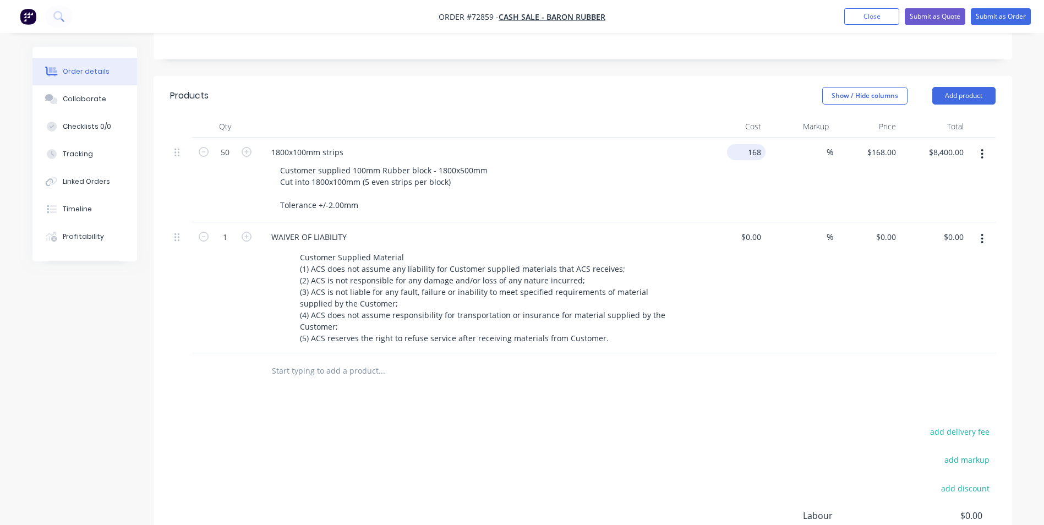
click at [743, 151] on div "168 $168.00" at bounding box center [746, 152] width 39 height 16
type input "$159.70"
type input "$7,985.00"
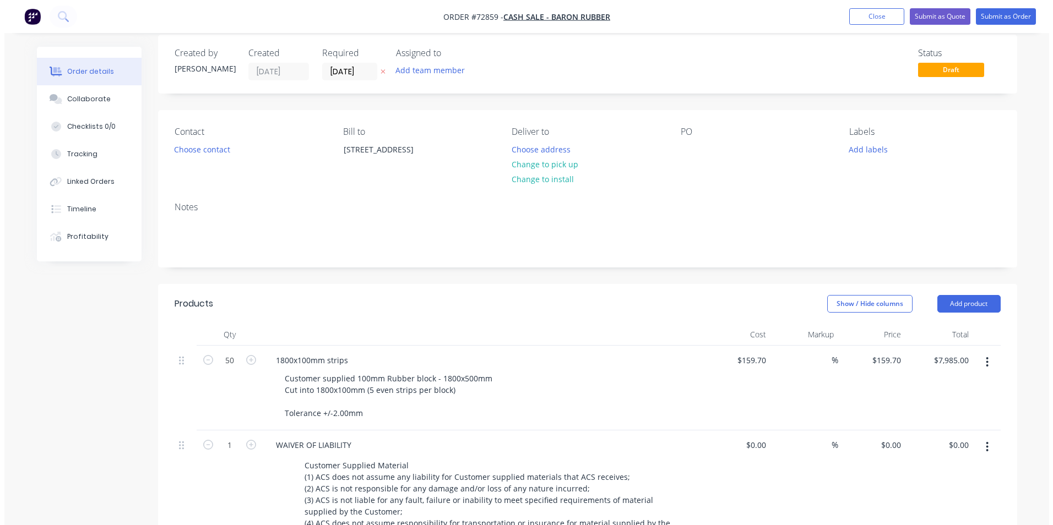
scroll to position [0, 0]
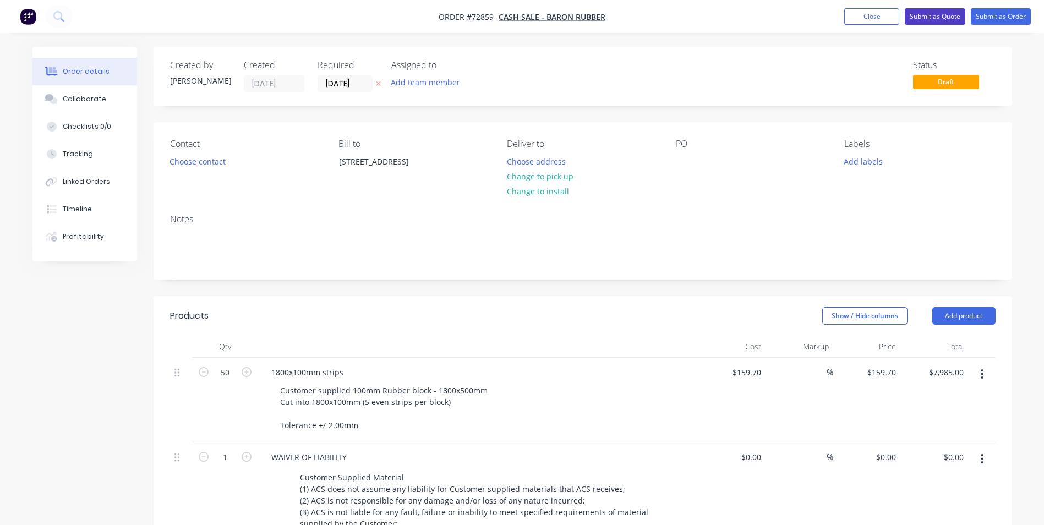
click at [935, 14] on button "Submit as Quote" at bounding box center [935, 16] width 61 height 17
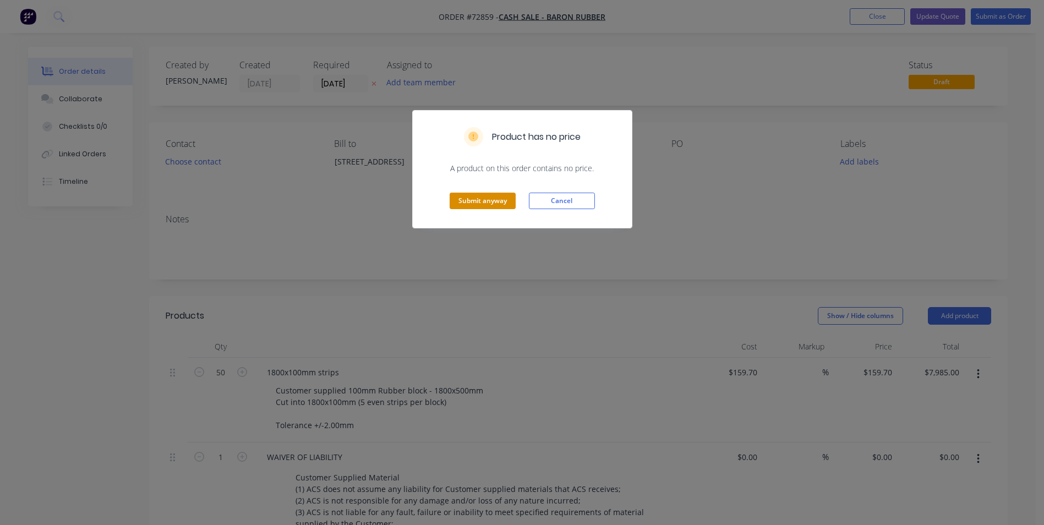
click at [487, 200] on button "Submit anyway" at bounding box center [483, 201] width 66 height 17
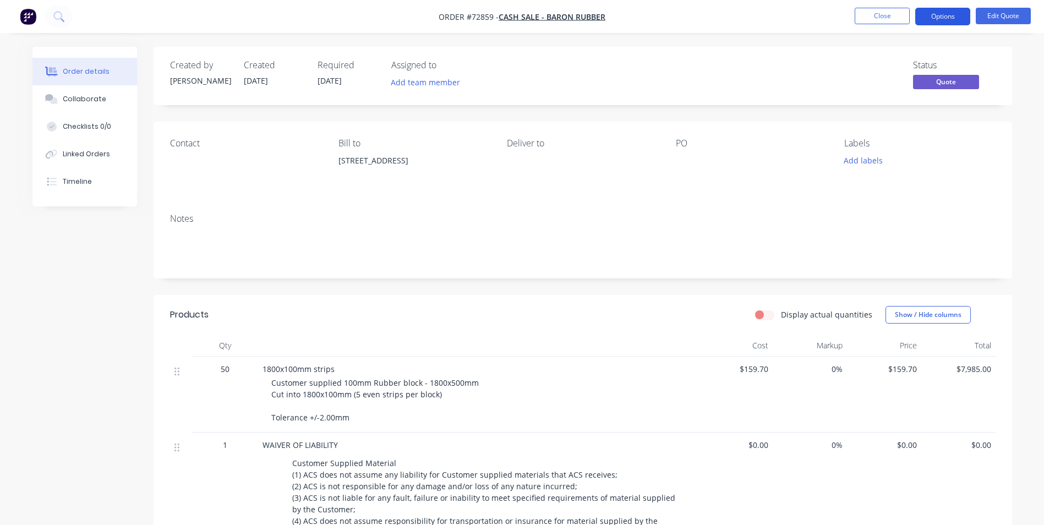
click at [938, 15] on button "Options" at bounding box center [942, 17] width 55 height 18
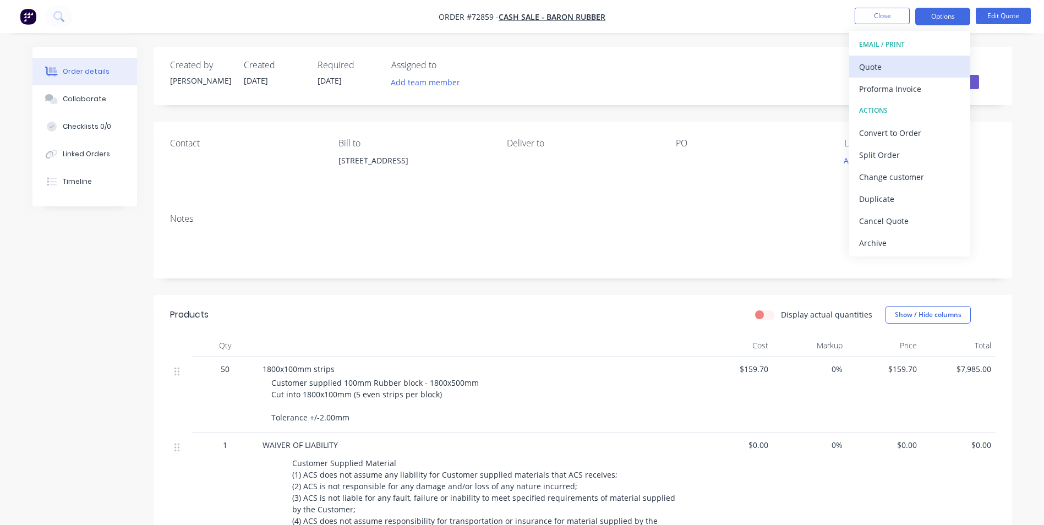
click at [888, 66] on div "Quote" at bounding box center [909, 67] width 101 height 16
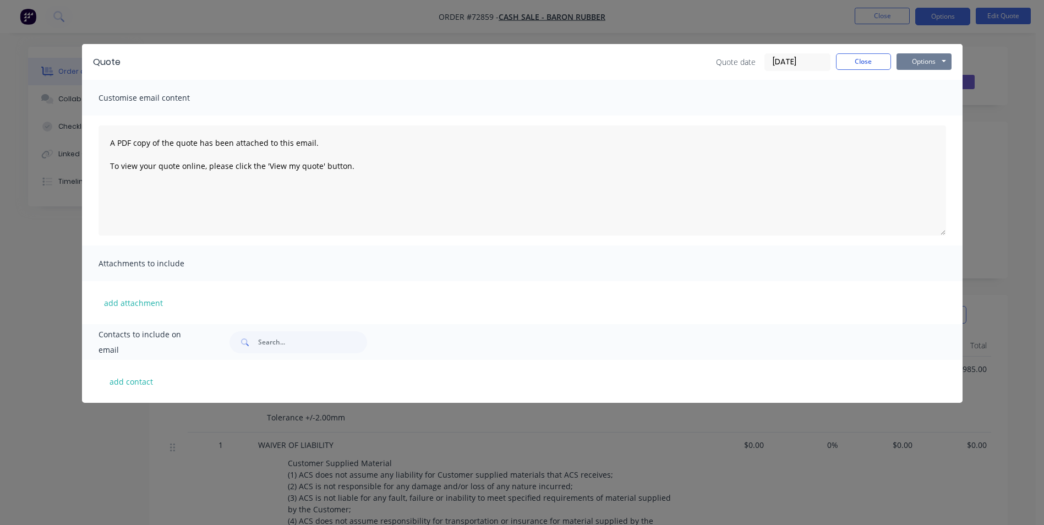
click at [912, 62] on button "Options" at bounding box center [924, 61] width 55 height 17
click at [915, 82] on button "Preview" at bounding box center [932, 81] width 70 height 18
click at [866, 59] on button "Close" at bounding box center [863, 61] width 55 height 17
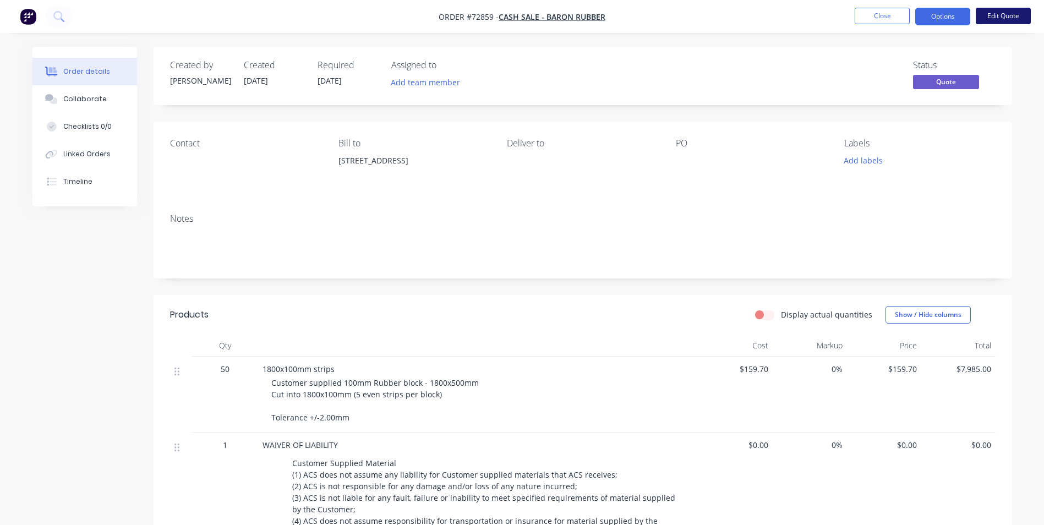
click at [1000, 17] on button "Edit Quote" at bounding box center [1003, 16] width 55 height 17
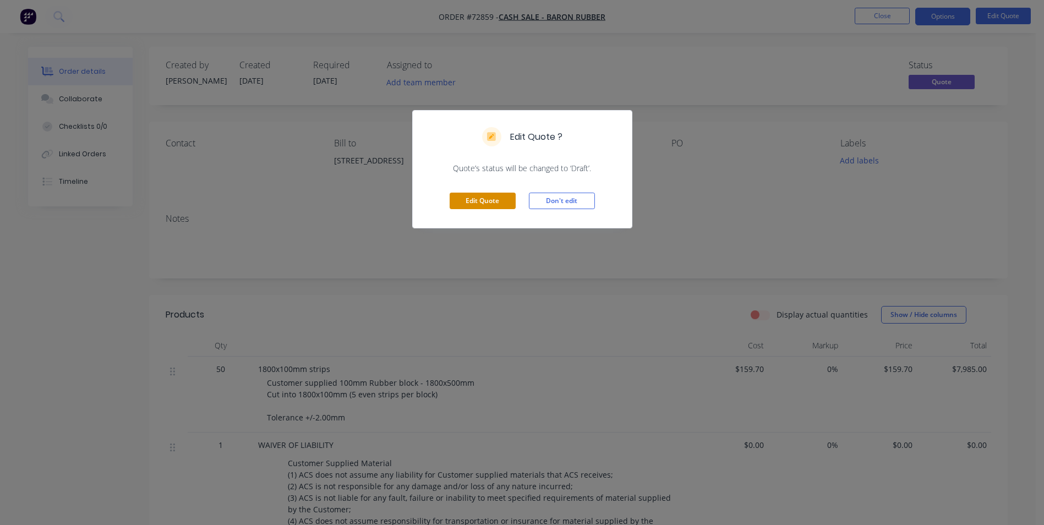
click at [495, 200] on button "Edit Quote" at bounding box center [483, 201] width 66 height 17
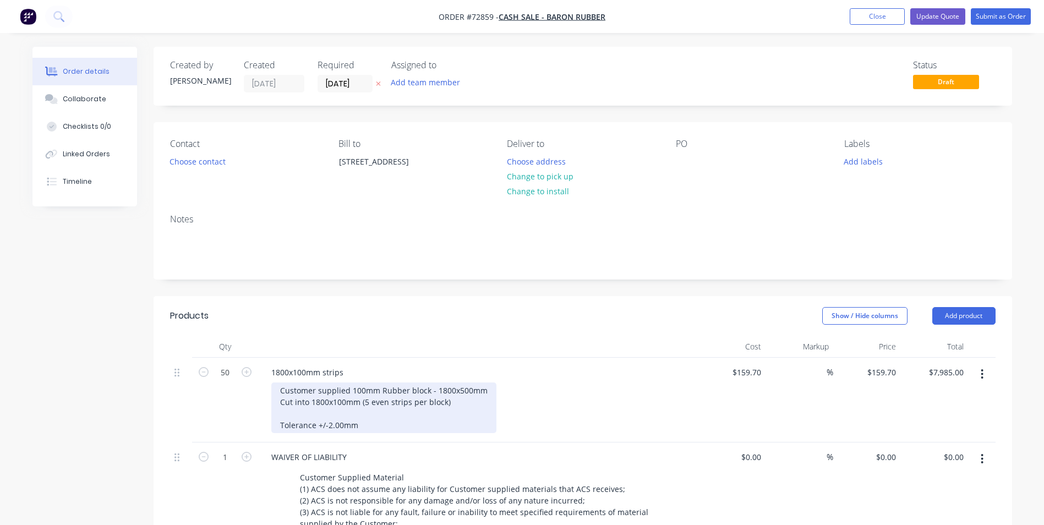
click at [361, 426] on div "Customer supplied 100mm Rubber block - 1800x500mm Cut into 1800x100mm (5 even s…" at bounding box center [383, 408] width 225 height 51
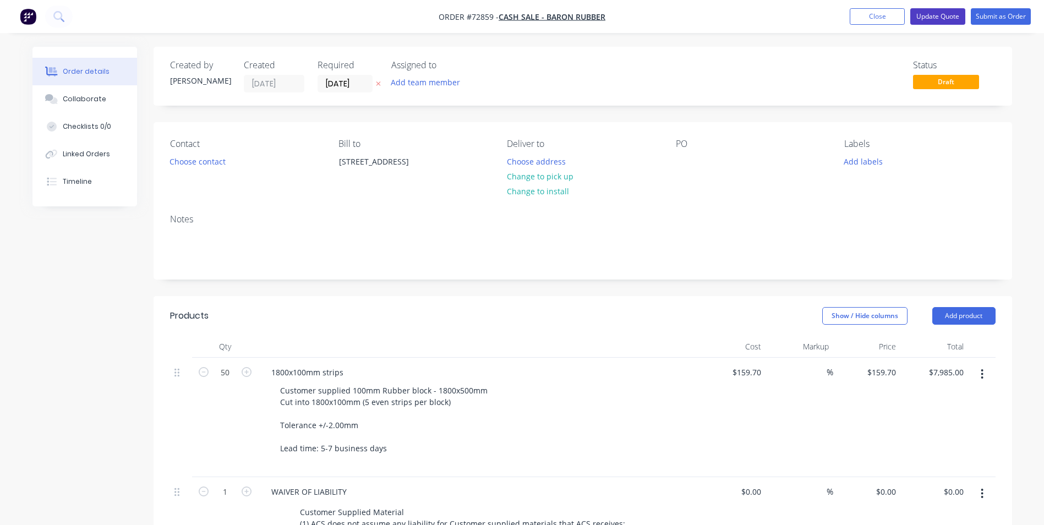
click at [940, 18] on button "Update Quote" at bounding box center [938, 16] width 55 height 17
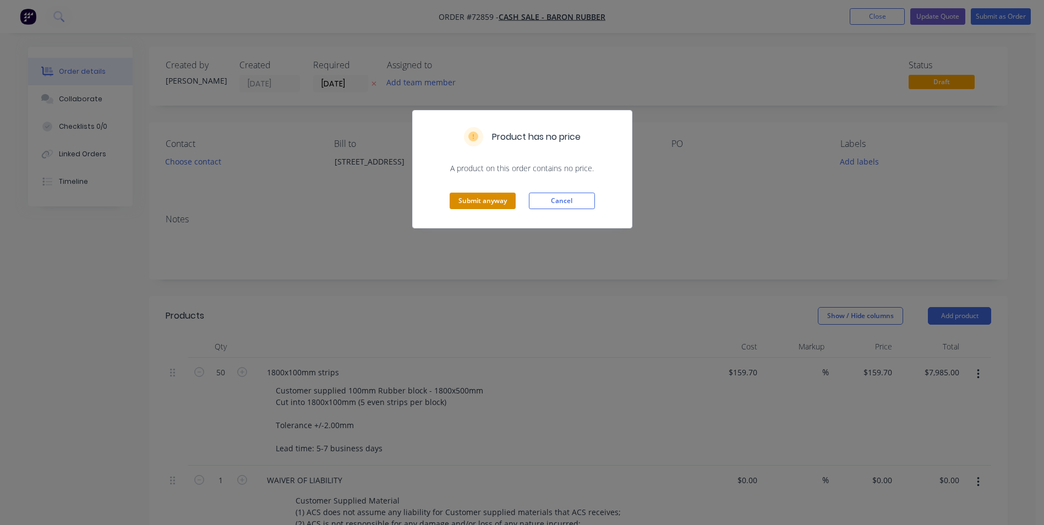
click at [493, 197] on button "Submit anyway" at bounding box center [483, 201] width 66 height 17
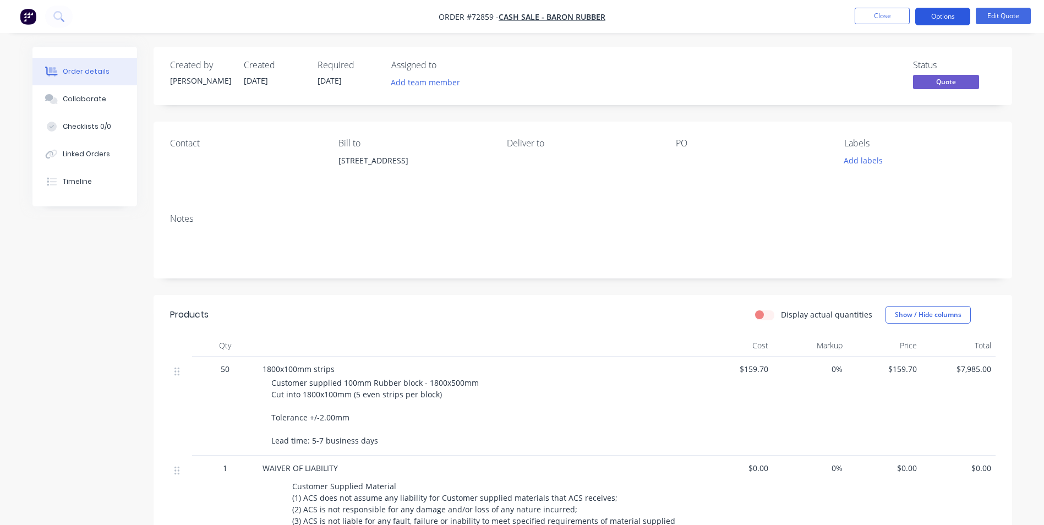
click at [960, 12] on button "Options" at bounding box center [942, 17] width 55 height 18
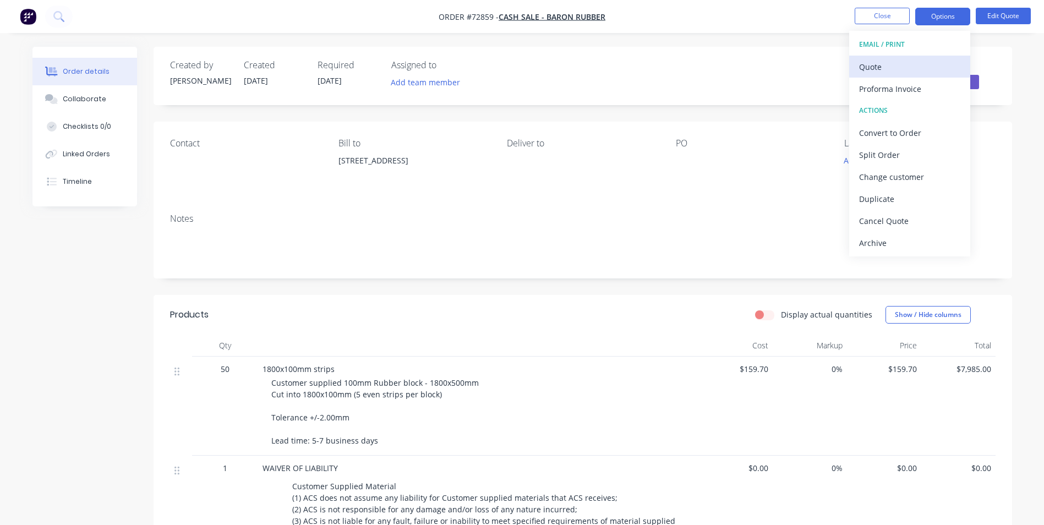
click at [904, 66] on div "Quote" at bounding box center [909, 67] width 101 height 16
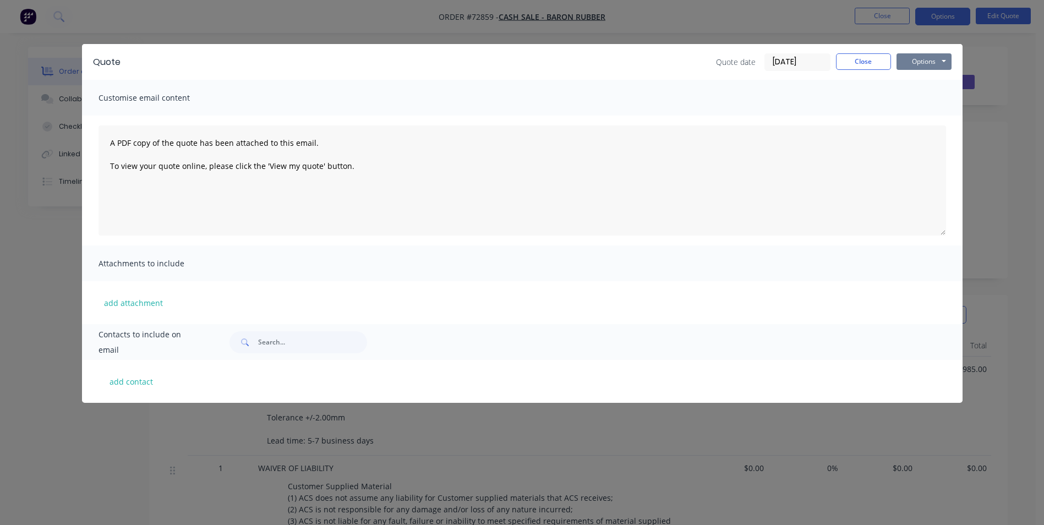
click at [916, 60] on button "Options" at bounding box center [924, 61] width 55 height 17
click at [918, 78] on button "Preview" at bounding box center [932, 81] width 70 height 18
click at [861, 62] on button "Close" at bounding box center [863, 61] width 55 height 17
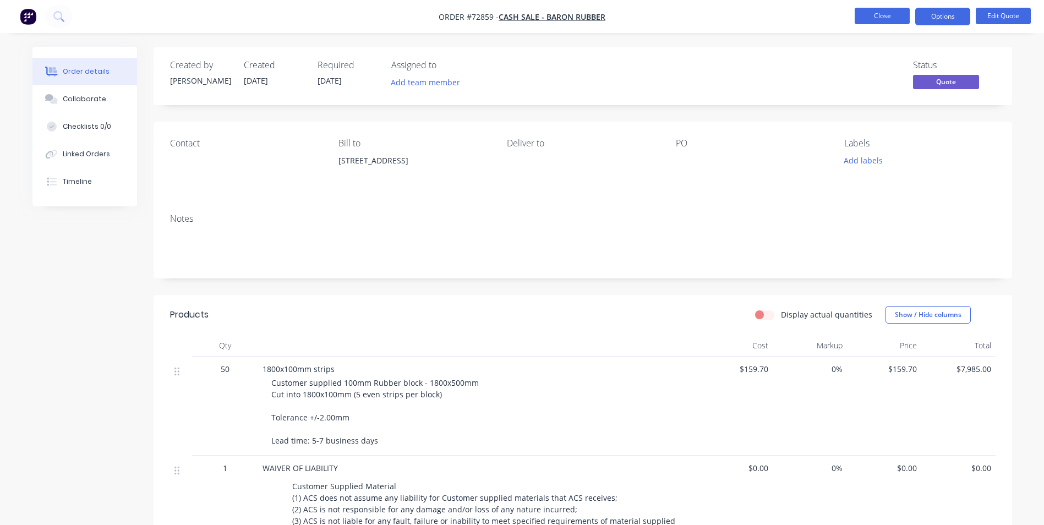
click at [887, 18] on button "Close" at bounding box center [882, 16] width 55 height 17
